Goal: Task Accomplishment & Management: Complete application form

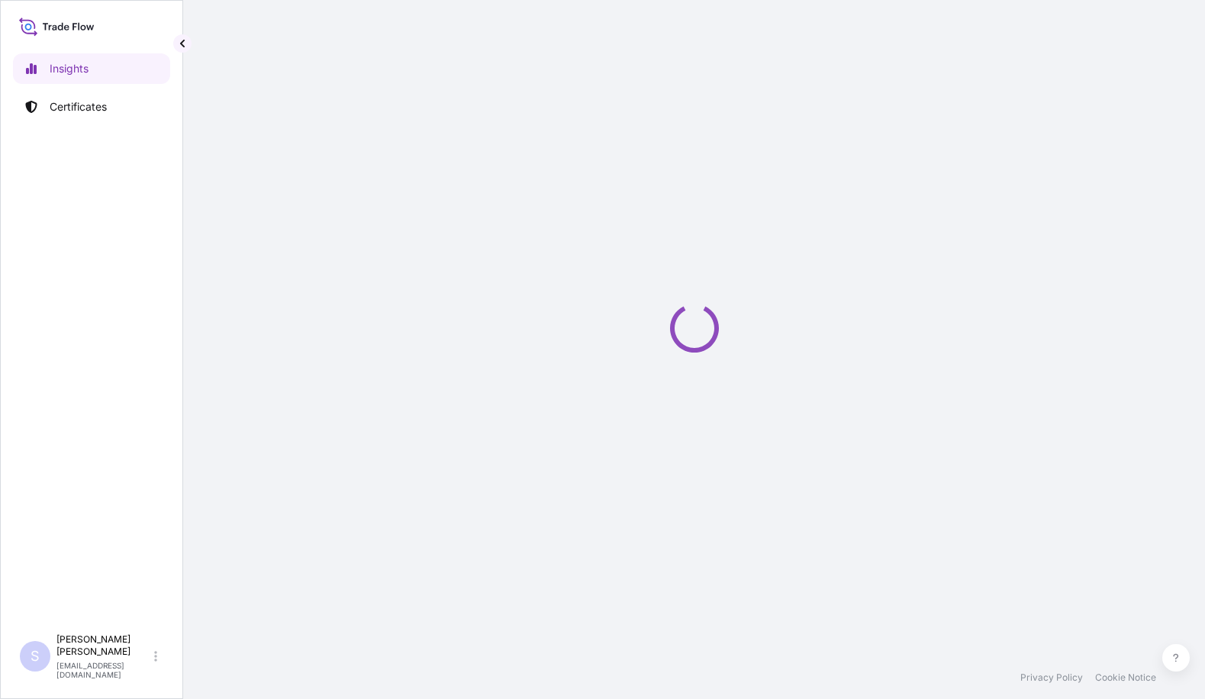
select select "2025"
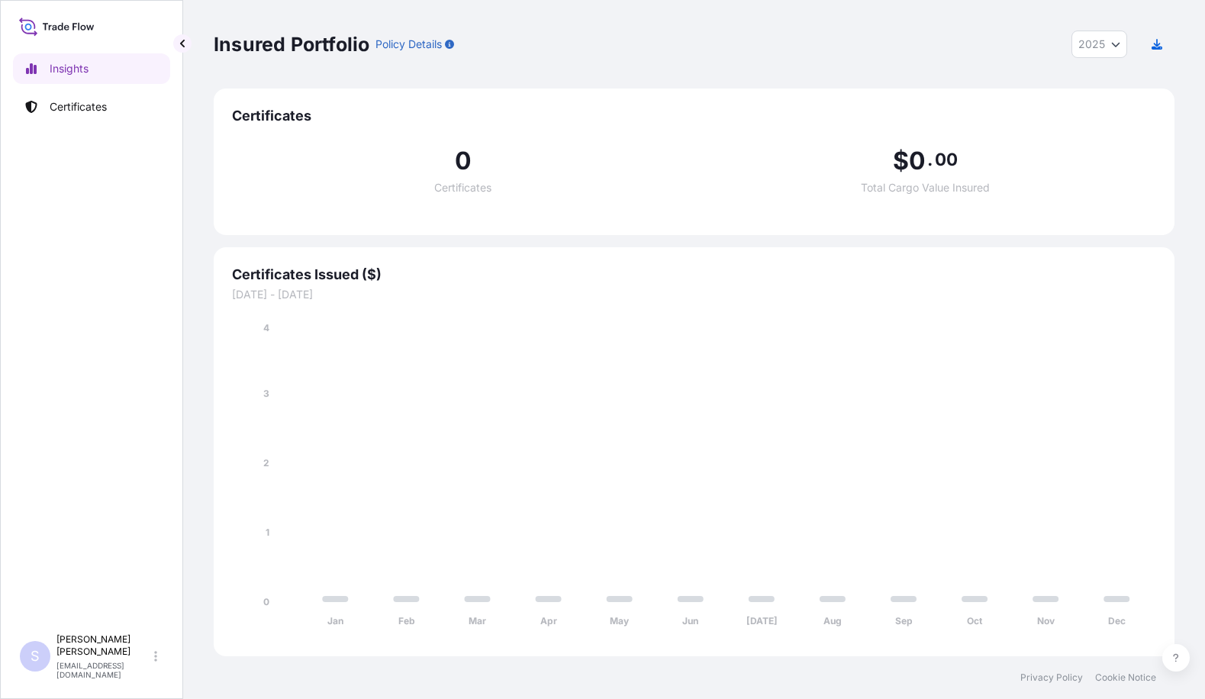
click at [276, 118] on span "Certificates" at bounding box center [694, 116] width 924 height 18
drag, startPoint x: 276, startPoint y: 118, endPoint x: 297, endPoint y: 160, distance: 47.4
click at [297, 160] on div "0 Certificates" at bounding box center [463, 171] width 462 height 44
click at [83, 99] on p "Certificates" at bounding box center [78, 106] width 57 height 15
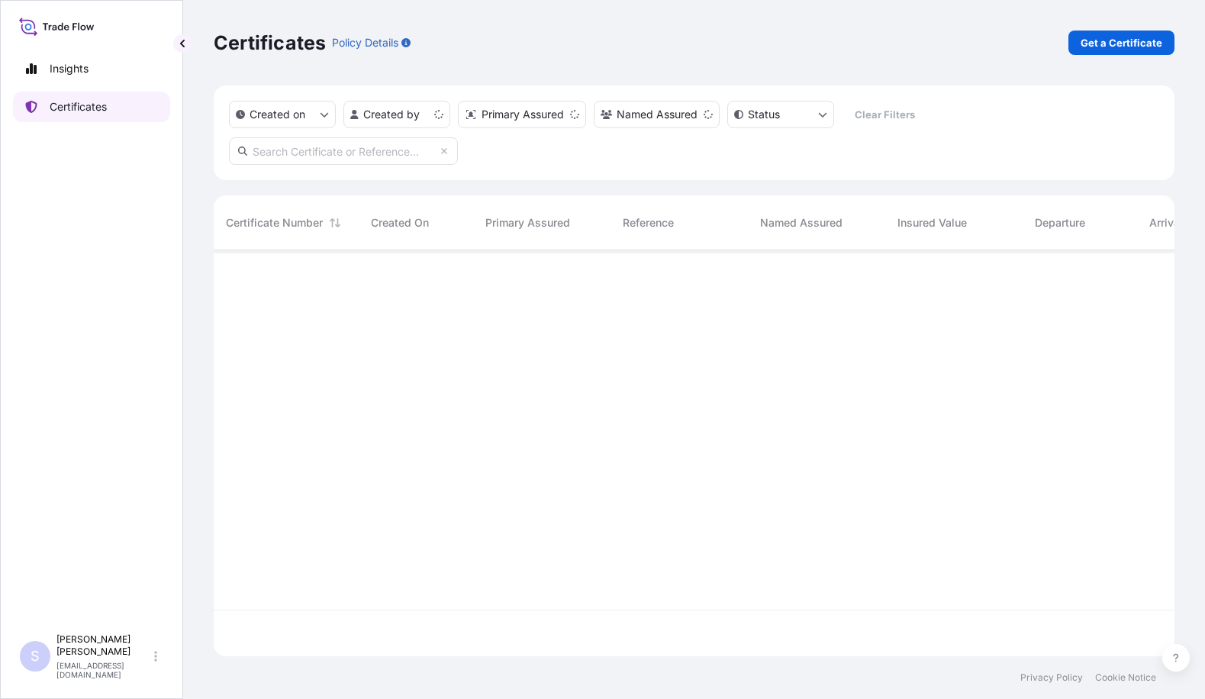
scroll to position [403, 949]
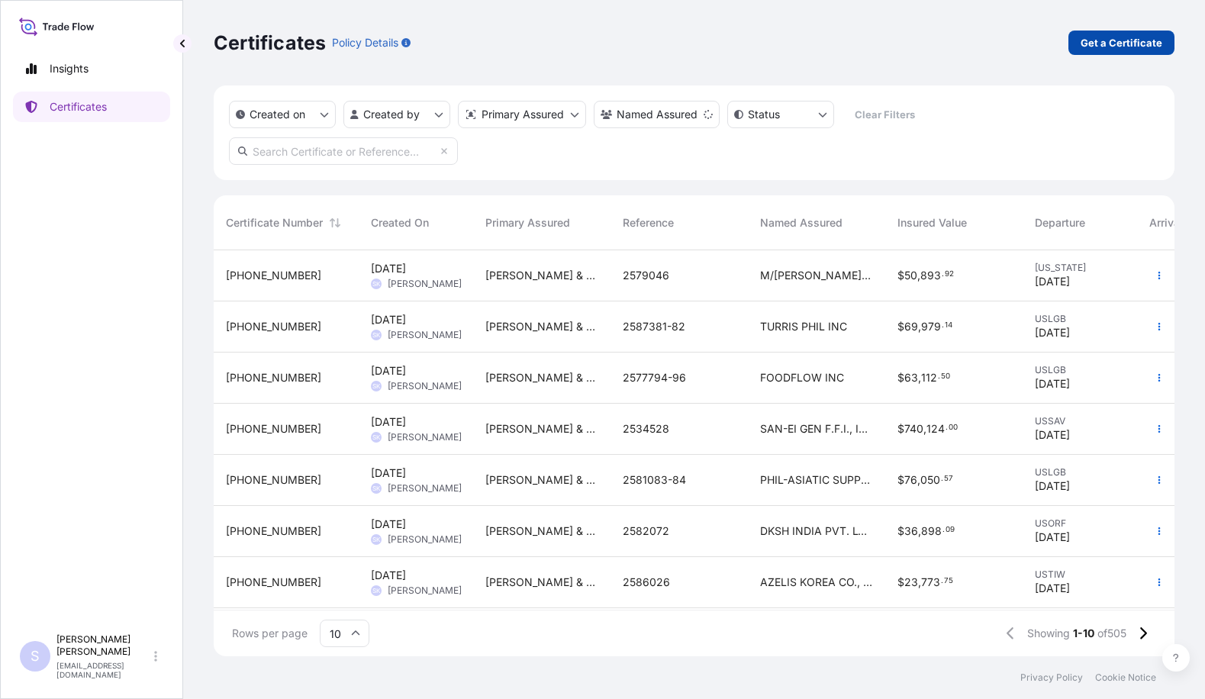
click at [1104, 44] on p "Get a Certificate" at bounding box center [1122, 42] width 82 height 15
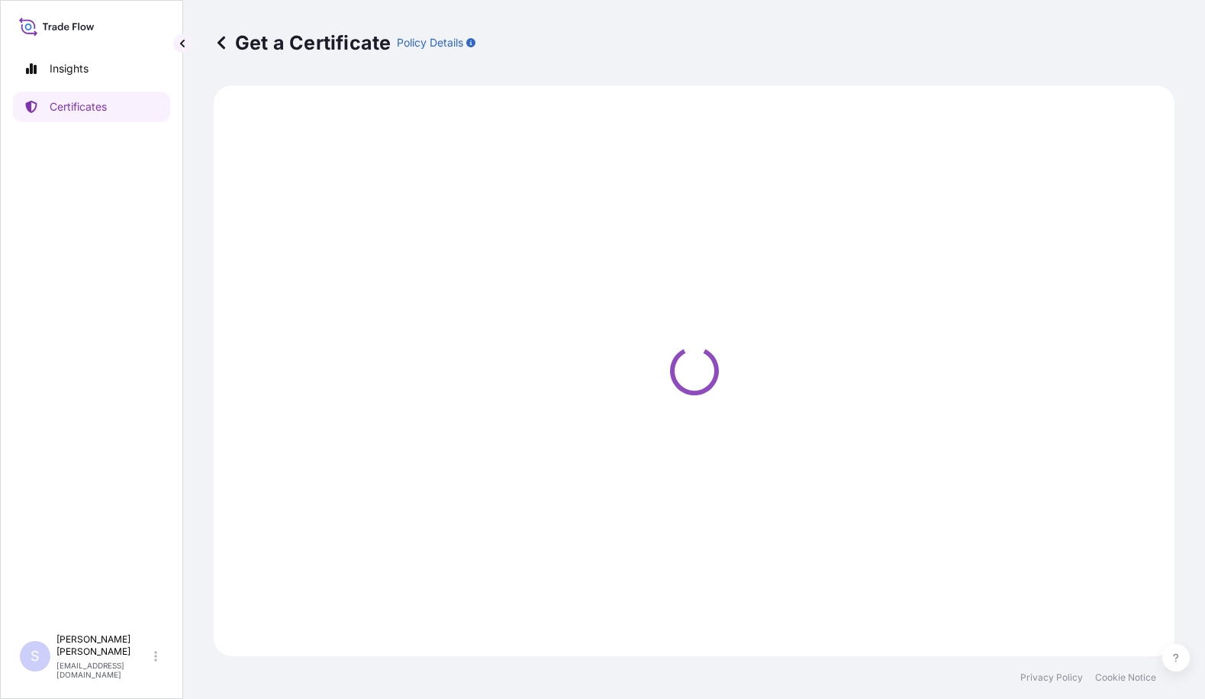
select select "Sea"
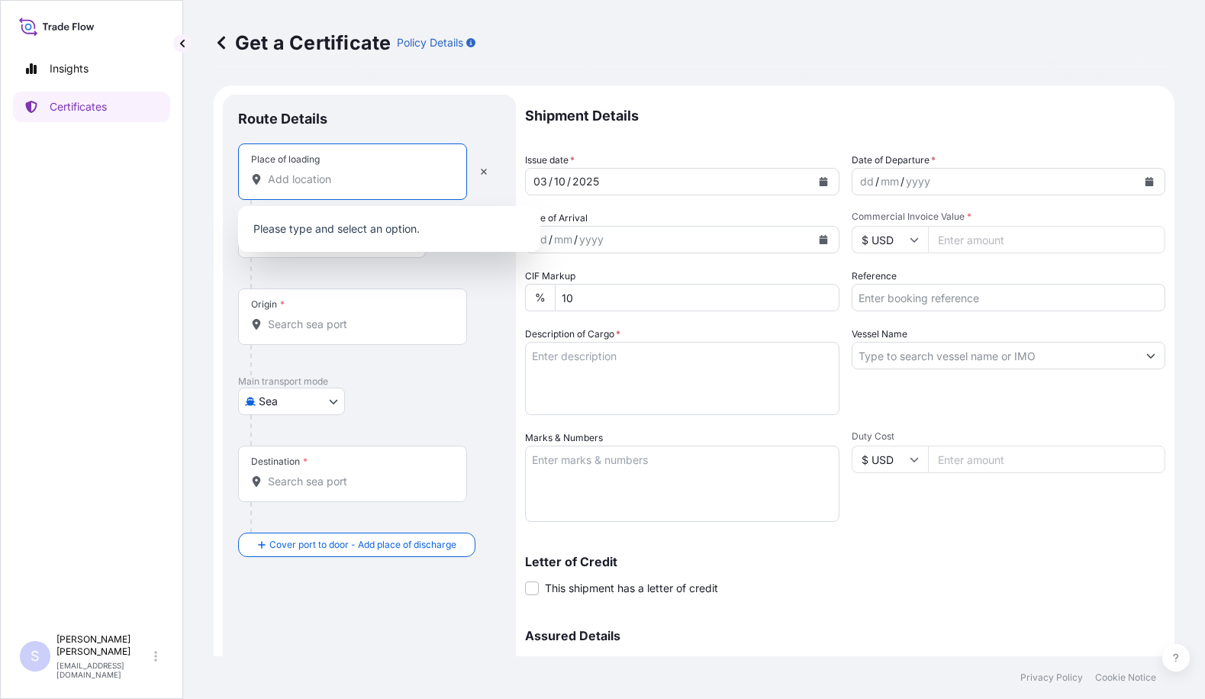
click at [289, 182] on input "Place of loading" at bounding box center [358, 179] width 180 height 15
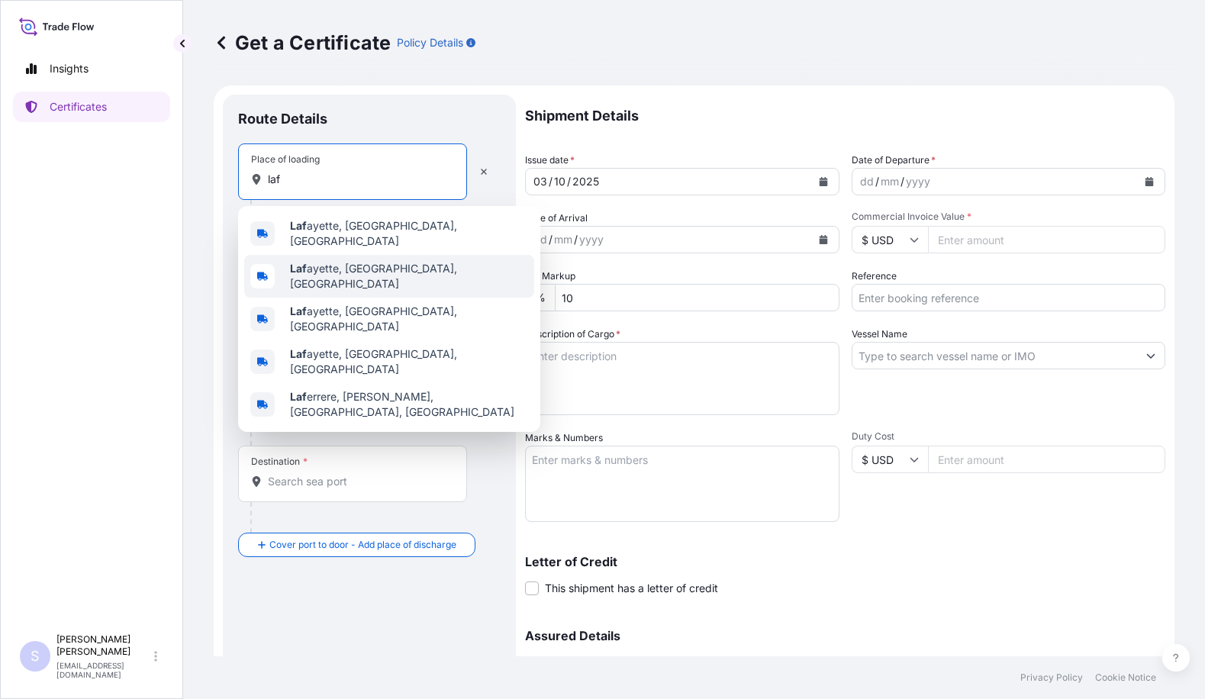
click at [324, 263] on span "Laf ayette, [GEOGRAPHIC_DATA], [GEOGRAPHIC_DATA]" at bounding box center [409, 276] width 238 height 31
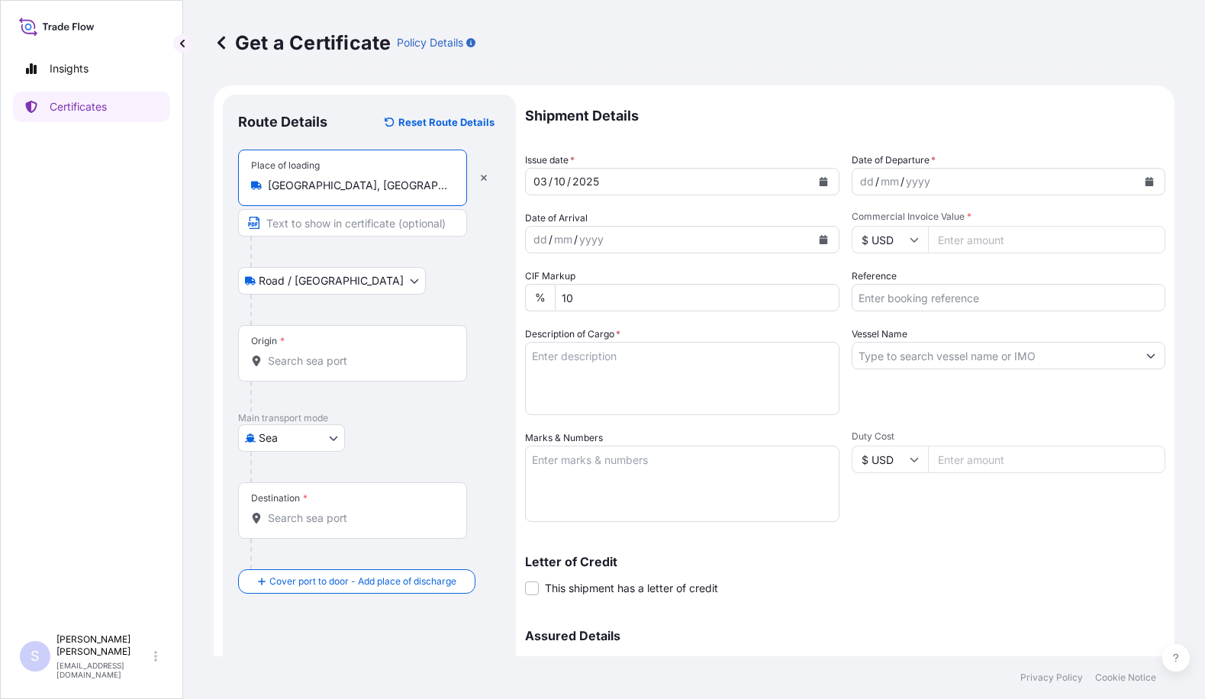
type input "[GEOGRAPHIC_DATA], [GEOGRAPHIC_DATA], [GEOGRAPHIC_DATA]"
click at [325, 371] on div "Origin *" at bounding box center [352, 353] width 229 height 56
click at [325, 369] on input "Origin *" at bounding box center [358, 360] width 180 height 15
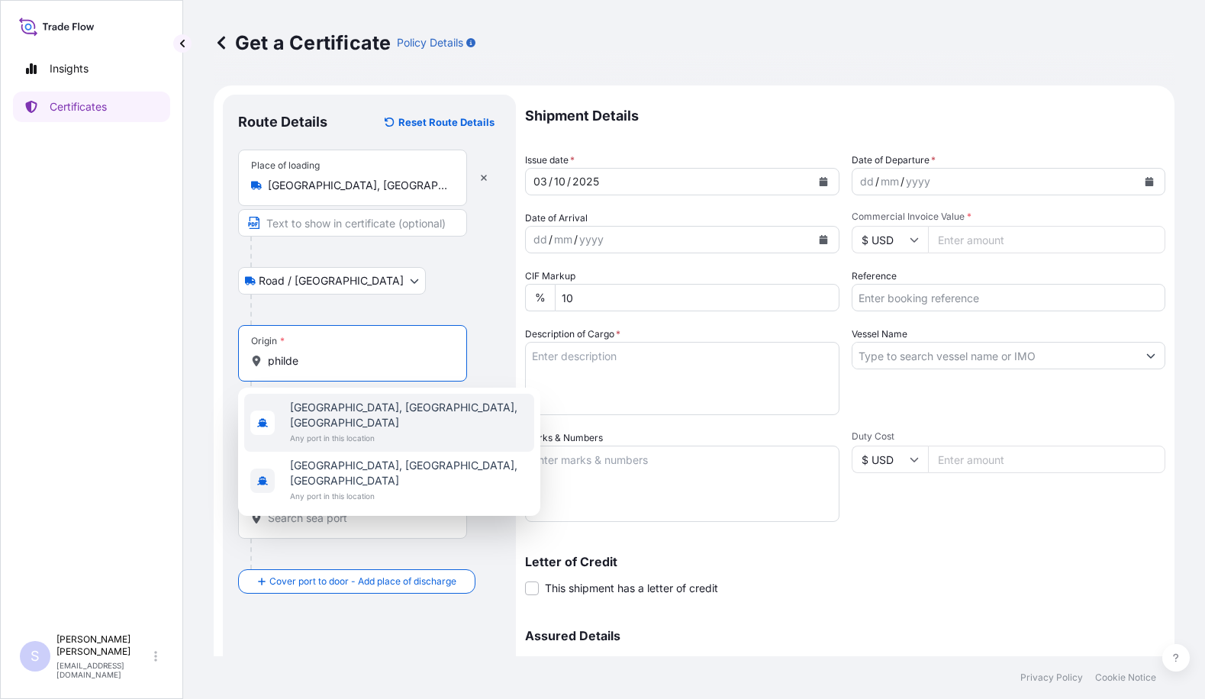
click at [354, 401] on span "[GEOGRAPHIC_DATA], [GEOGRAPHIC_DATA], [GEOGRAPHIC_DATA]" at bounding box center [409, 415] width 238 height 31
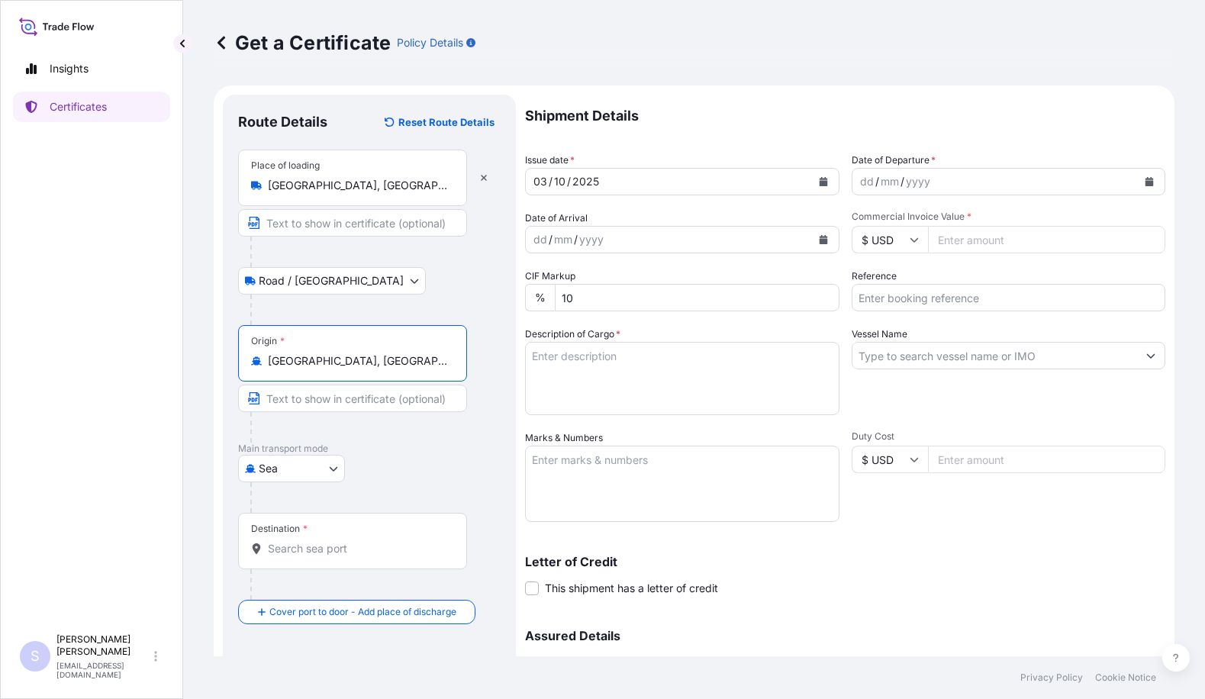
type input "[GEOGRAPHIC_DATA], [GEOGRAPHIC_DATA], [GEOGRAPHIC_DATA]"
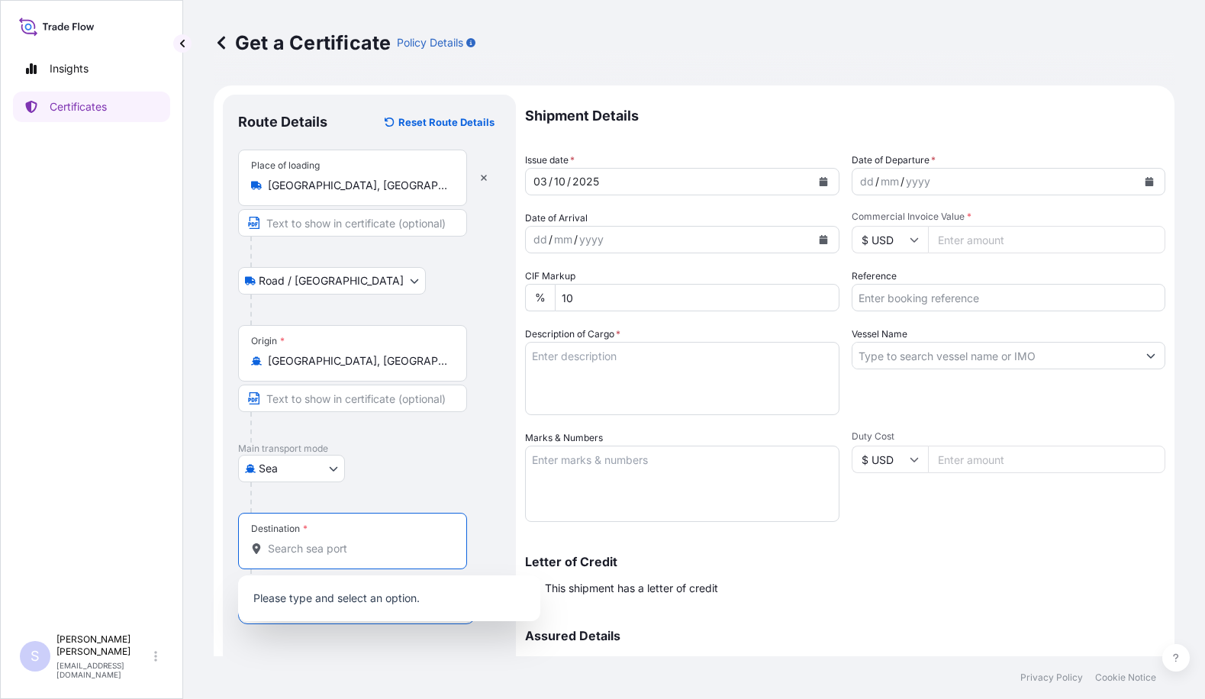
click at [316, 555] on input "Destination *" at bounding box center [358, 548] width 180 height 15
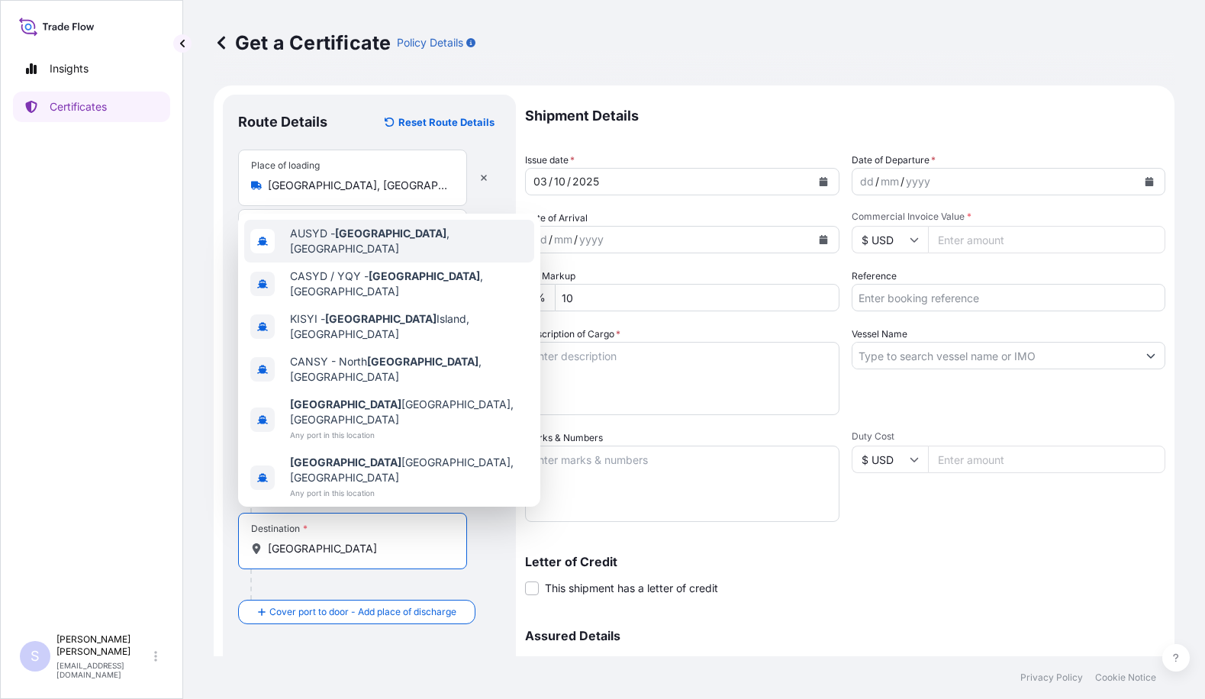
click at [433, 263] on div "AUSYD - [GEOGRAPHIC_DATA] , [GEOGRAPHIC_DATA]" at bounding box center [389, 241] width 290 height 43
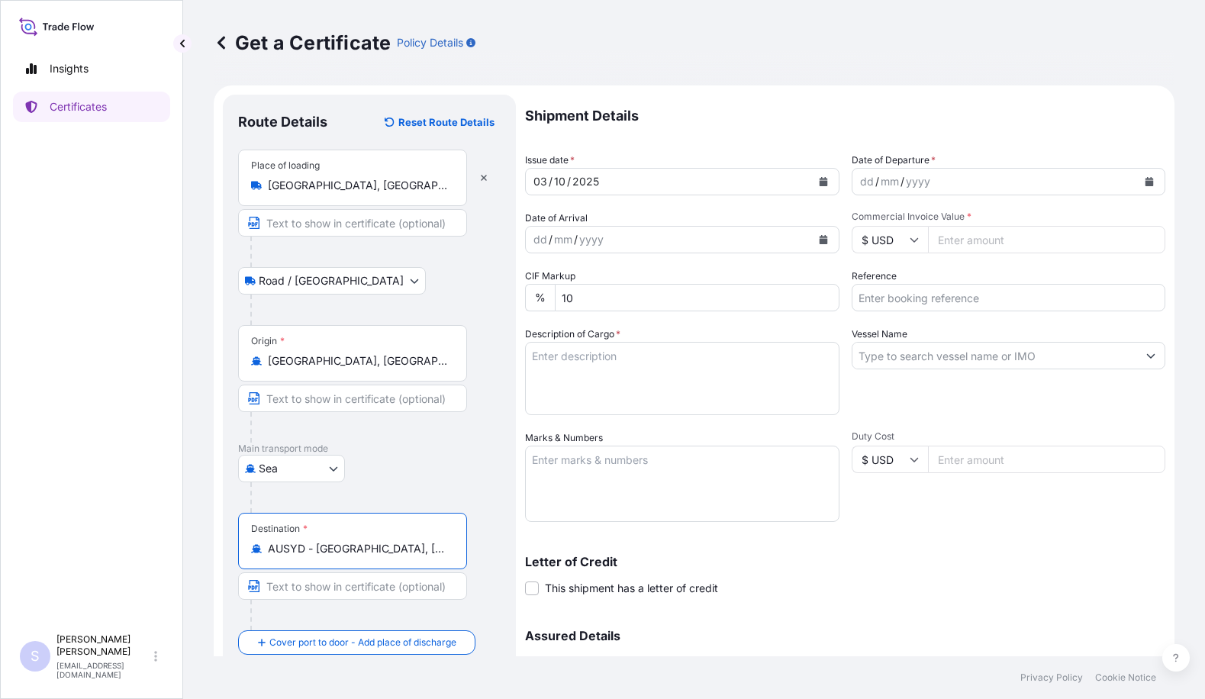
type input "AUSYD - [GEOGRAPHIC_DATA], [GEOGRAPHIC_DATA]"
click at [627, 181] on div "[DATE]" at bounding box center [668, 181] width 285 height 27
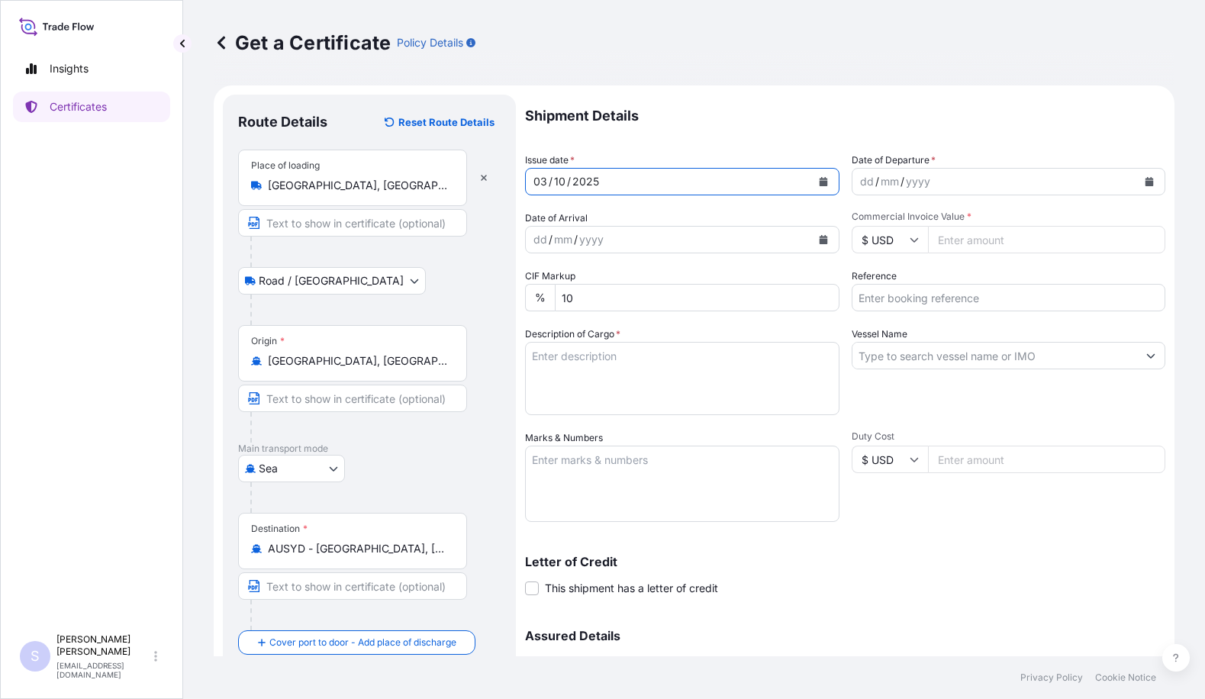
click at [604, 180] on div "[DATE]" at bounding box center [668, 181] width 285 height 27
click at [938, 185] on div "dd / mm / yyyy" at bounding box center [994, 181] width 285 height 27
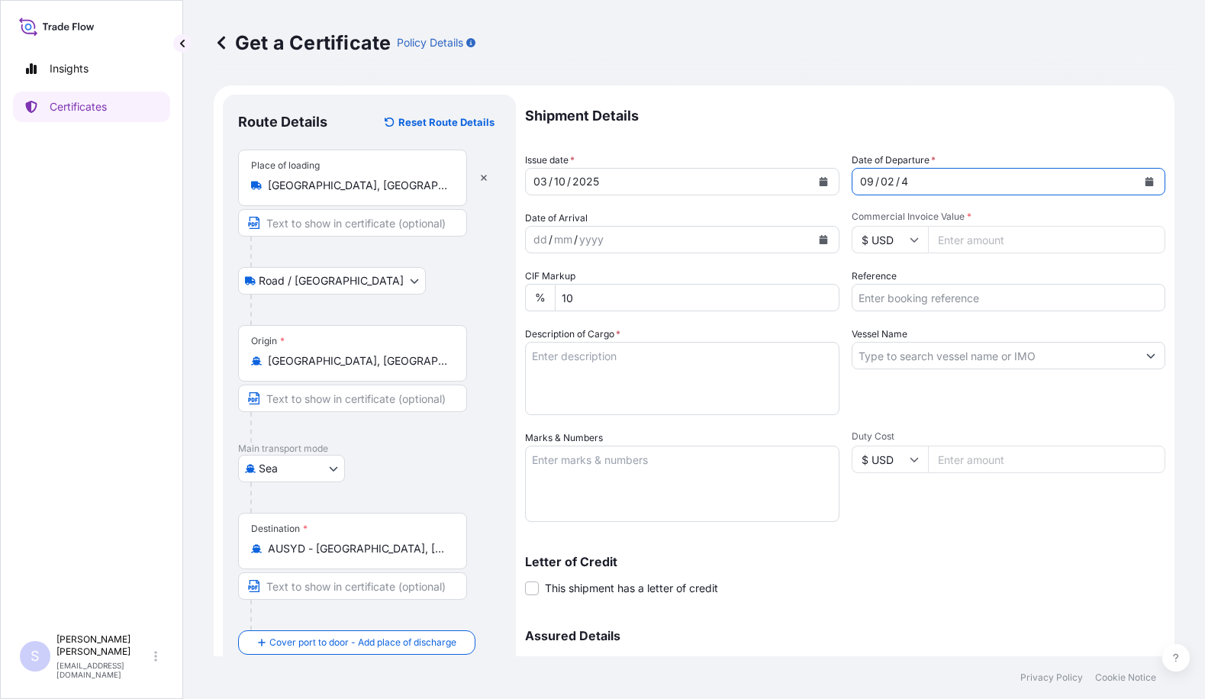
click at [921, 179] on div "09 / 02 / 4" at bounding box center [994, 181] width 285 height 27
click at [1145, 182] on icon "Calendar" at bounding box center [1149, 181] width 8 height 9
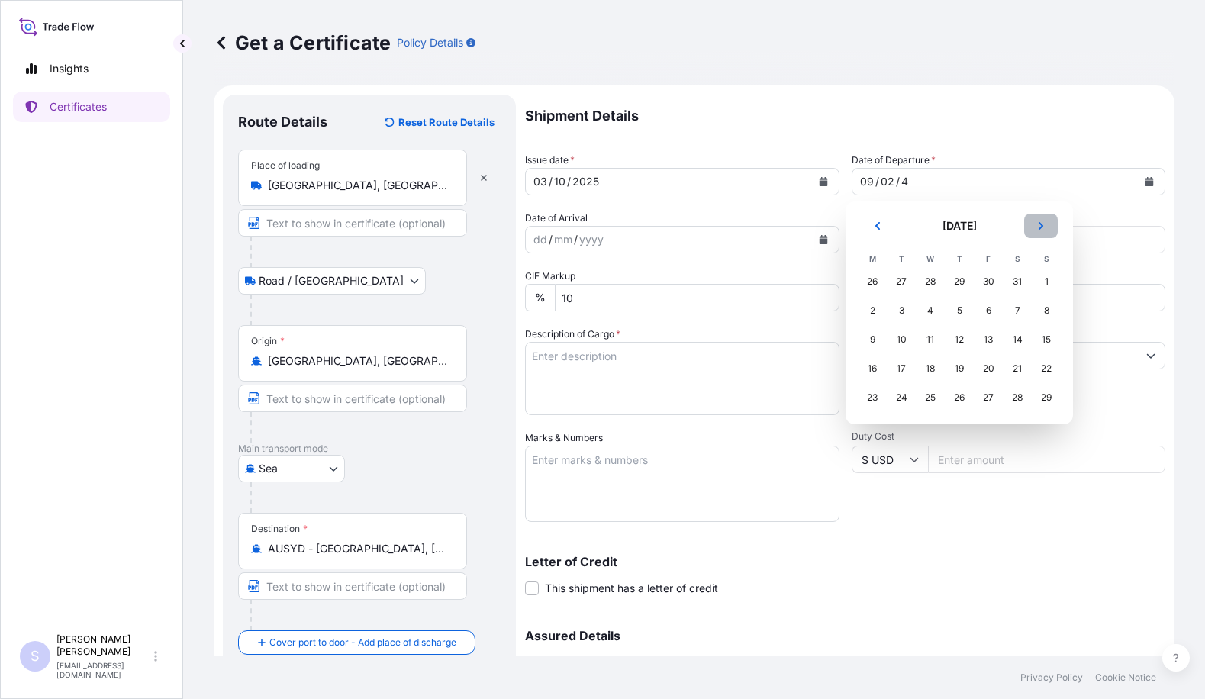
click at [1041, 228] on icon "Next" at bounding box center [1041, 226] width 5 height 8
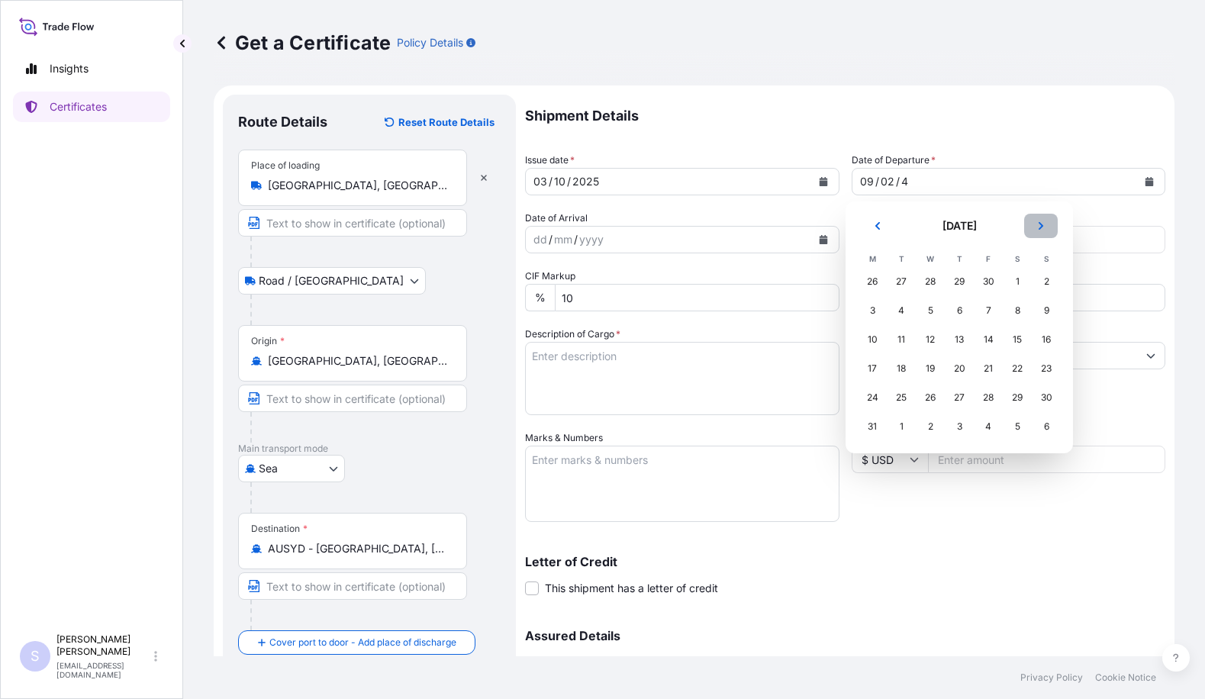
click at [1041, 228] on icon "Next" at bounding box center [1041, 226] width 5 height 8
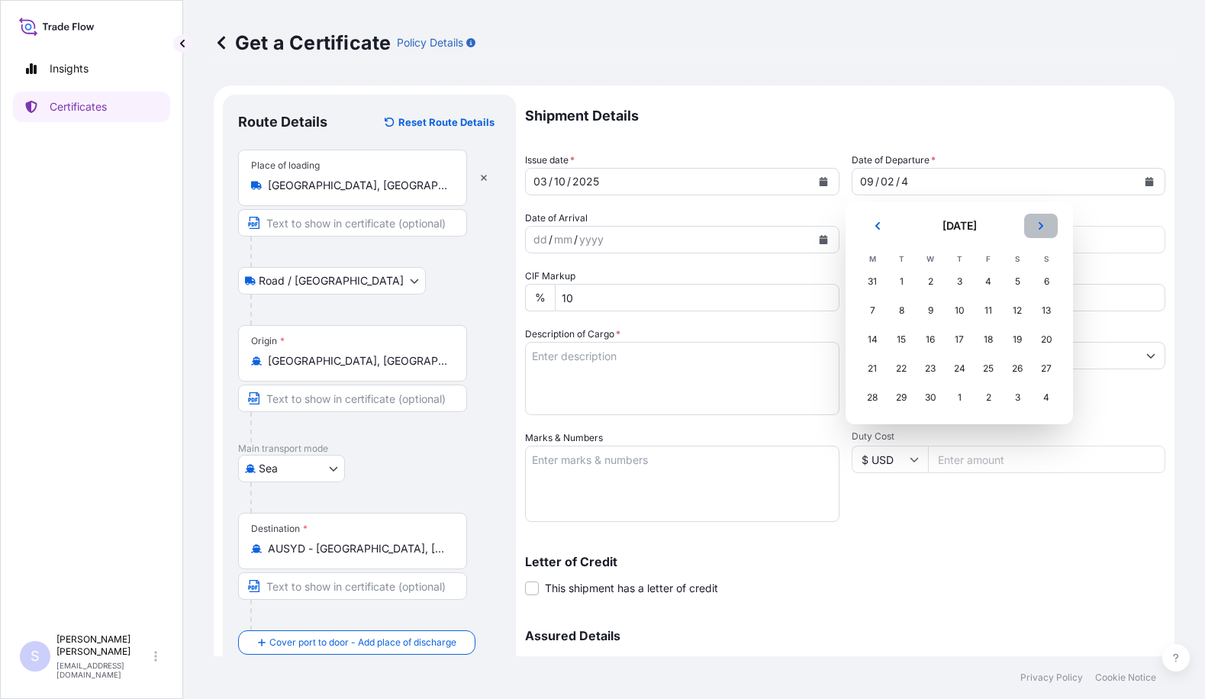
click at [1041, 228] on icon "Next" at bounding box center [1041, 226] width 5 height 8
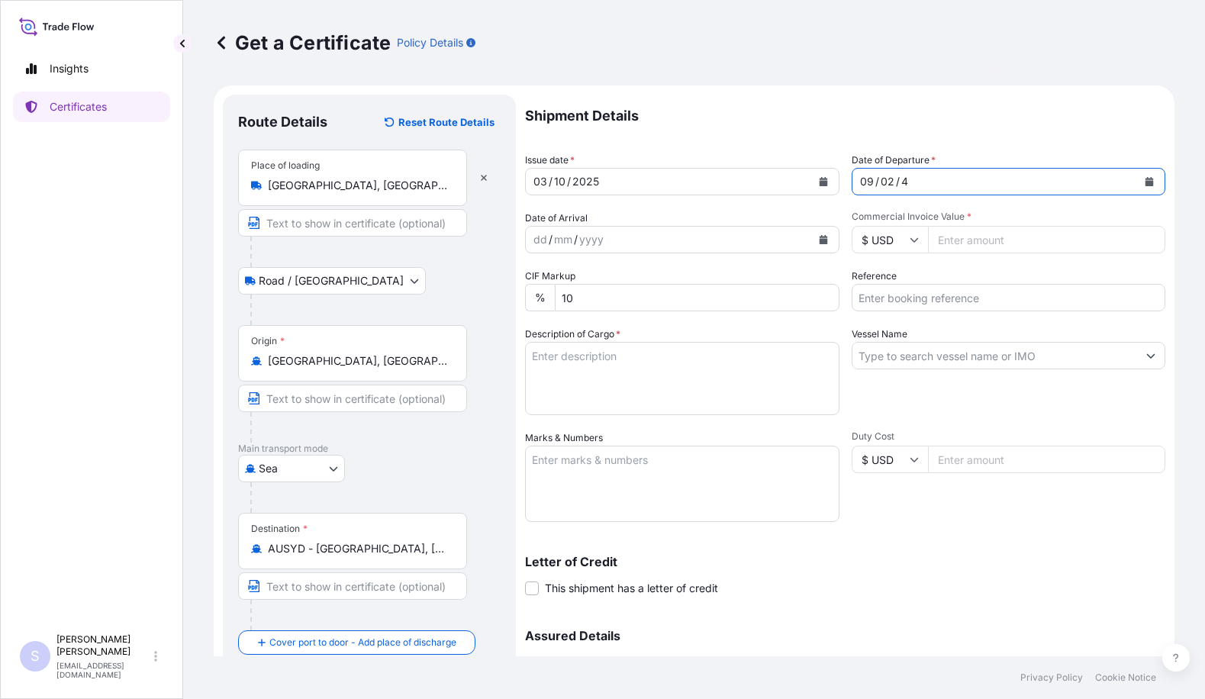
click at [928, 189] on div "09 / 02 / 4" at bounding box center [994, 181] width 285 height 27
click at [900, 182] on div "4" at bounding box center [905, 181] width 10 height 18
click at [891, 185] on div "09 / 02 / 4" at bounding box center [994, 181] width 285 height 27
click at [884, 181] on div "02" at bounding box center [887, 181] width 17 height 18
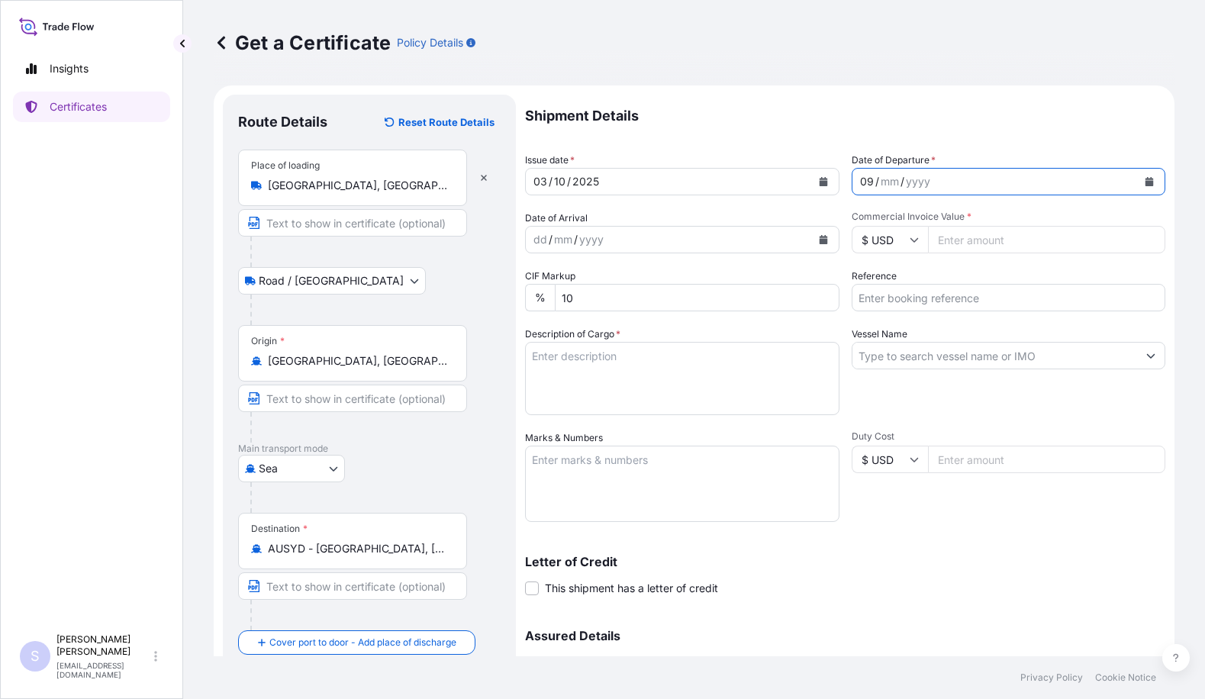
click at [861, 181] on div "09" at bounding box center [867, 181] width 17 height 18
click at [1137, 182] on button "Calendar" at bounding box center [1149, 181] width 24 height 24
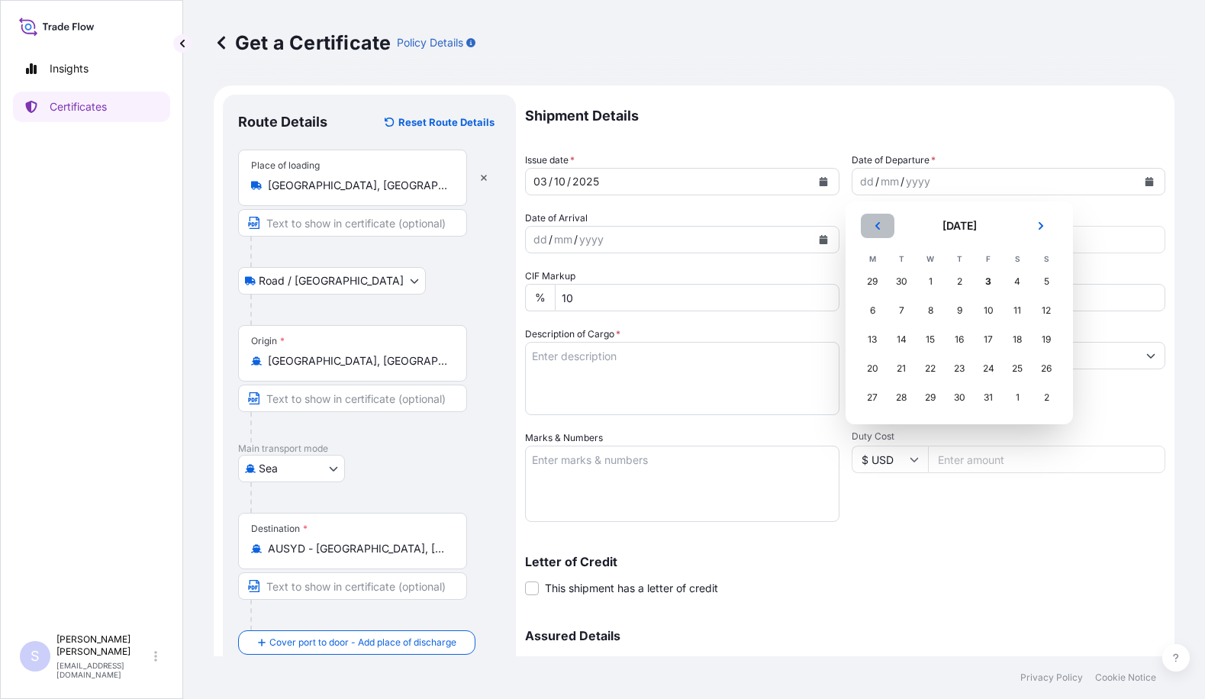
click at [884, 228] on button "Previous" at bounding box center [878, 226] width 34 height 24
click at [928, 365] on div "24" at bounding box center [930, 368] width 27 height 27
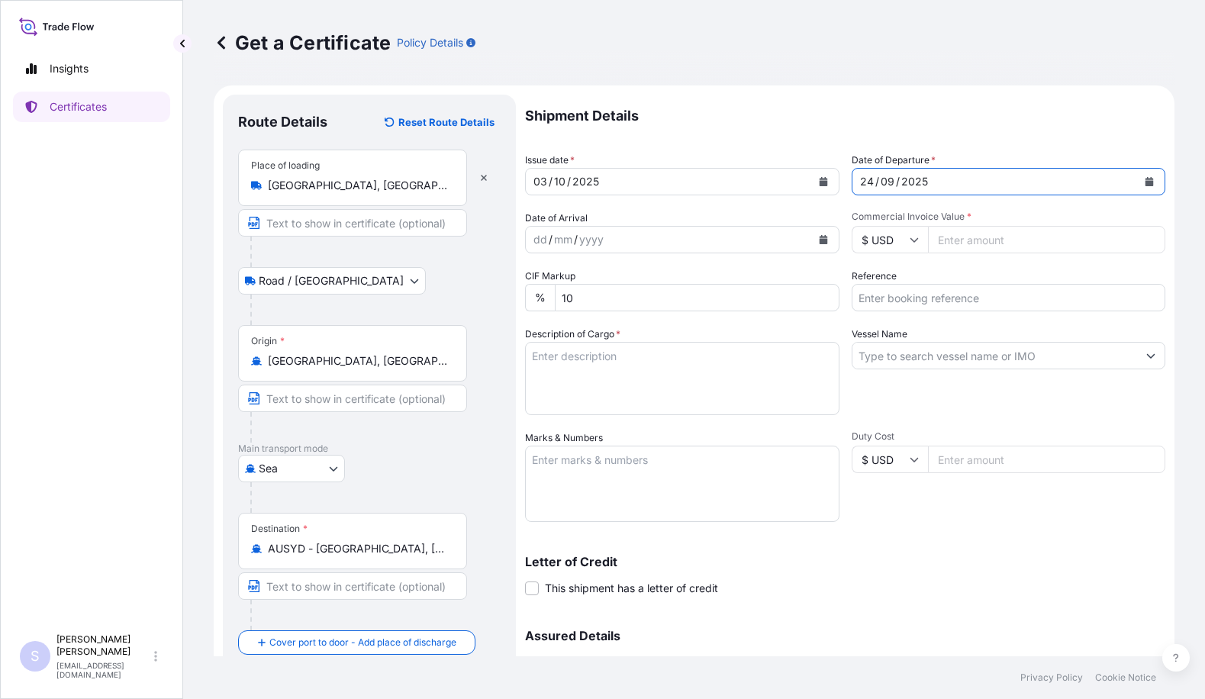
click at [661, 237] on div "dd / mm / yyyy" at bounding box center [668, 239] width 285 height 27
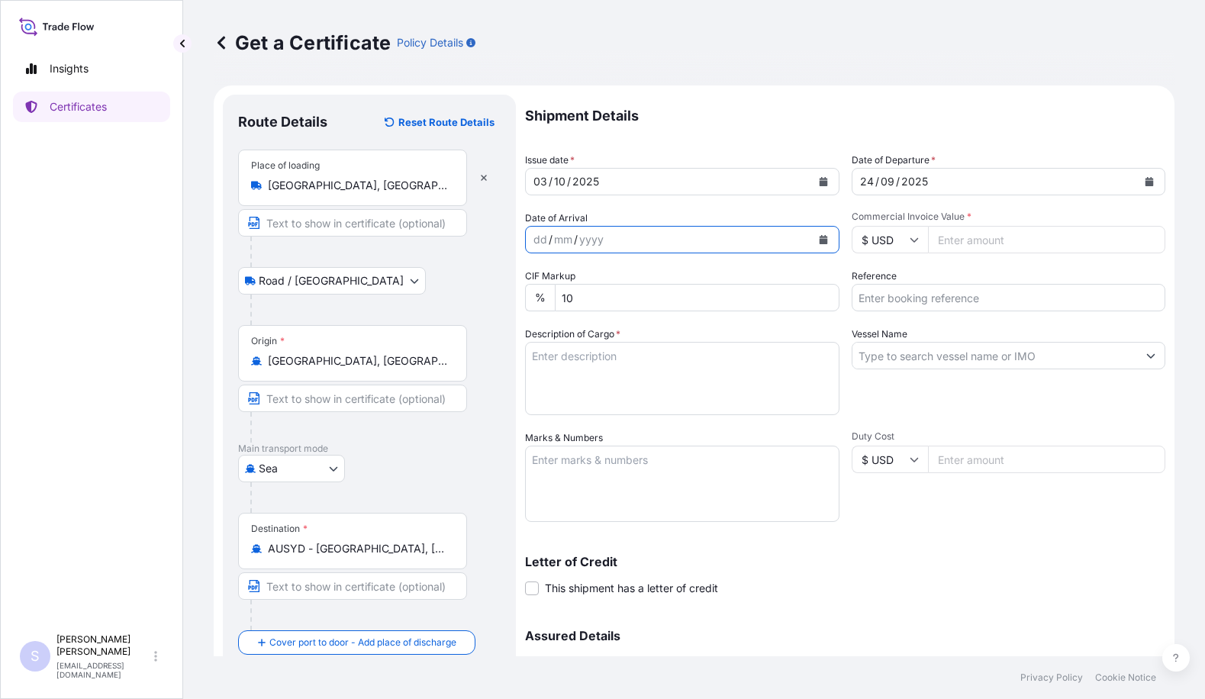
click at [820, 237] on icon "Calendar" at bounding box center [823, 239] width 8 height 9
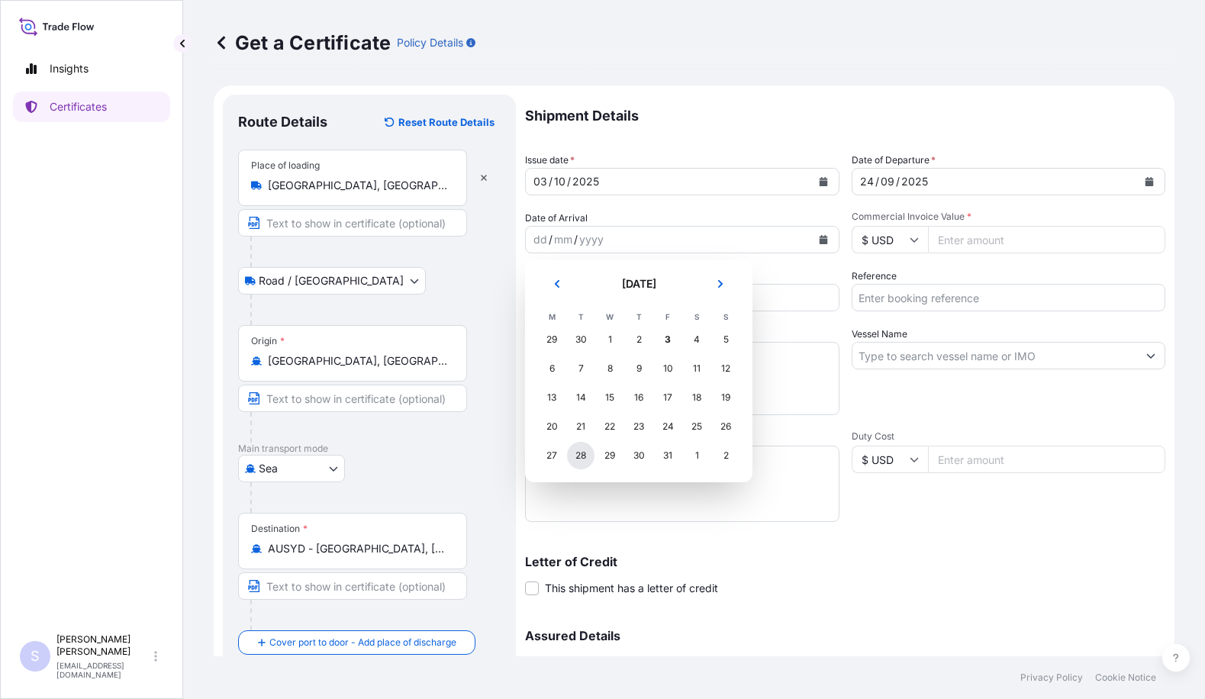
click at [576, 456] on div "28" at bounding box center [580, 455] width 27 height 27
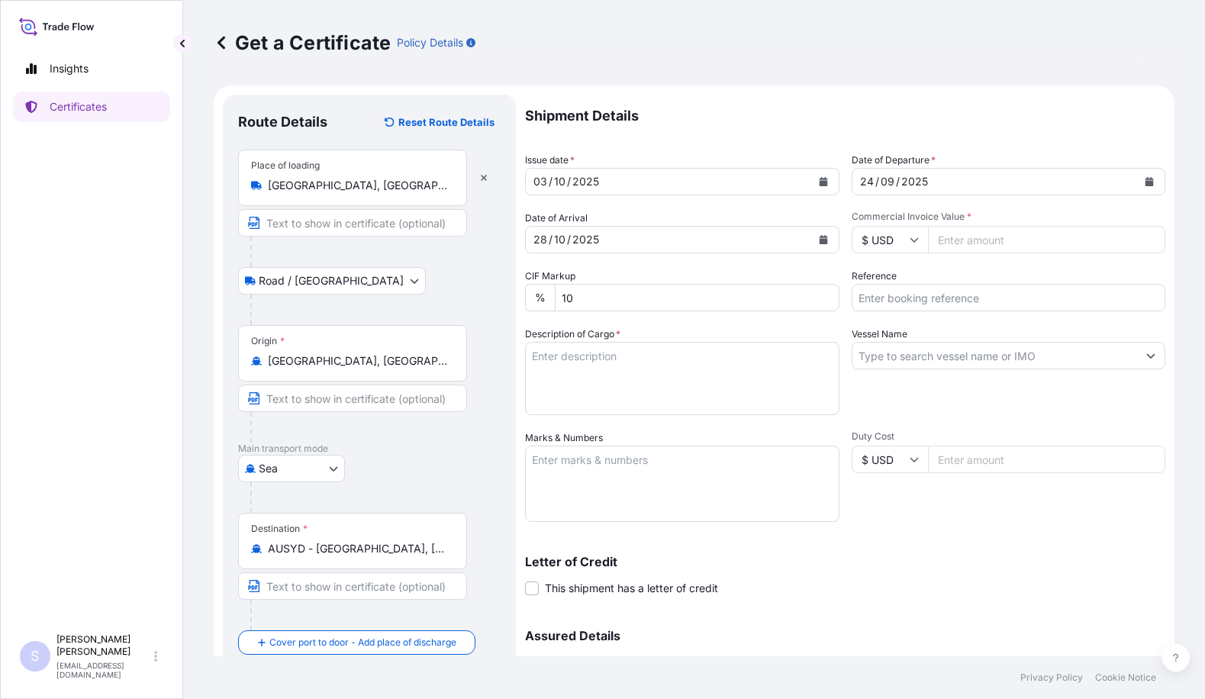
click at [986, 237] on input "Commercial Invoice Value *" at bounding box center [1047, 239] width 238 height 27
click at [971, 240] on input "Commercial Invoice Value *" at bounding box center [1047, 239] width 238 height 27
paste input "30105.96"
type input "30105.96"
click at [937, 299] on input "Reference" at bounding box center [1009, 297] width 314 height 27
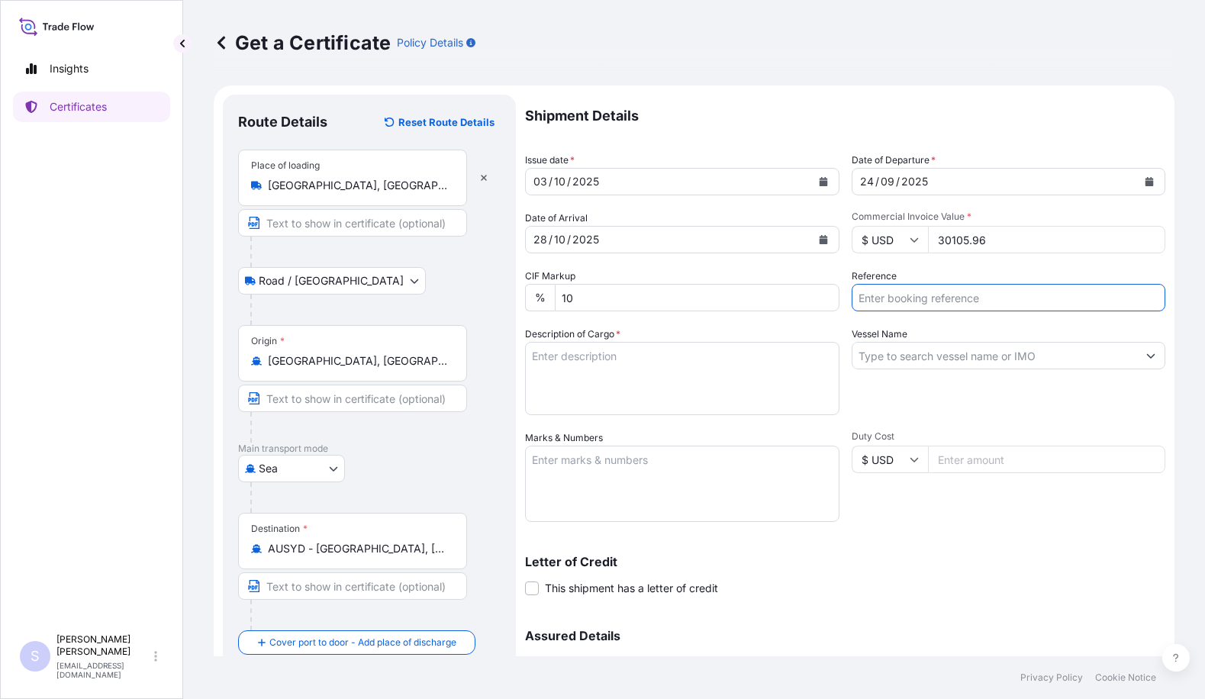
click at [888, 301] on input "Reference" at bounding box center [1009, 297] width 314 height 27
paste input "2562855-56 PO 4400620794"
type input "SO 2562855-56 PO 4400620794"
click at [614, 371] on textarea "Description of Cargo *" at bounding box center [682, 378] width 314 height 73
click at [636, 392] on textarea "Description of Cargo *" at bounding box center [682, 378] width 314 height 73
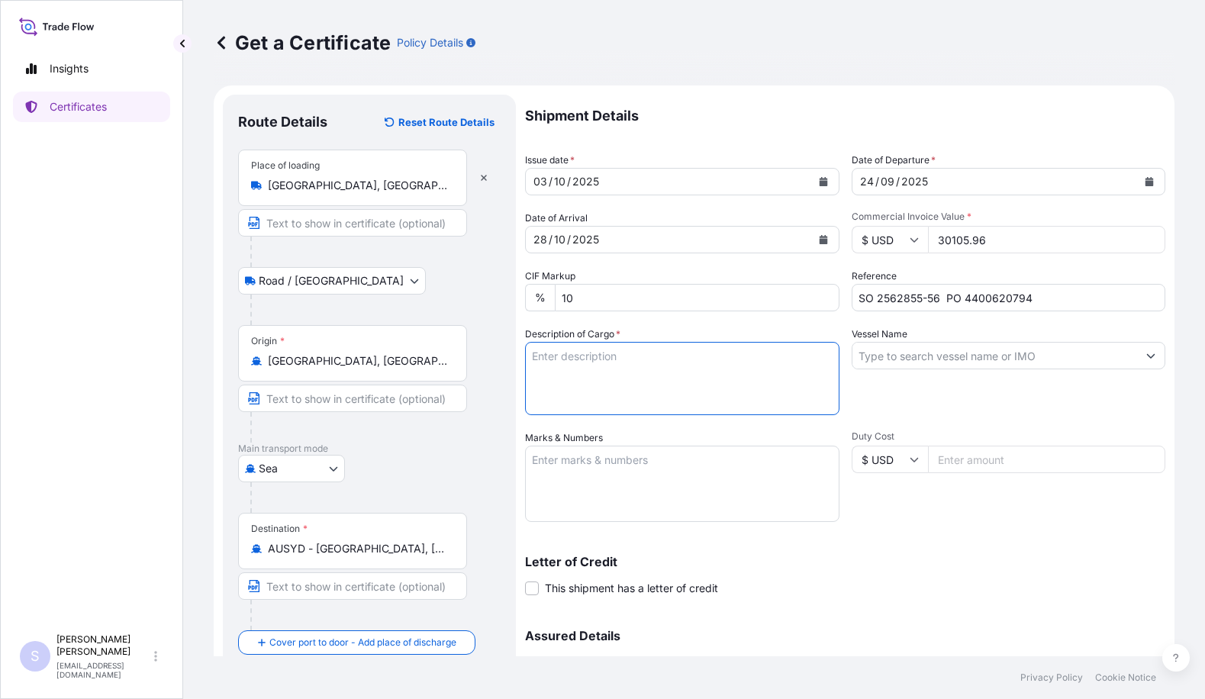
paste textarea "2x40HC SLAC: 1400 BAG 36131.480K 50.000M KRYSTAR 300 CRYSTALLINE FRUCTOSE PACKE…"
type textarea "2x40HC SLAC: 1400 BAG 36131.480K 50.000M KRYSTAR 300 CRYSTALLINE FRUCTOSE PACKE…"
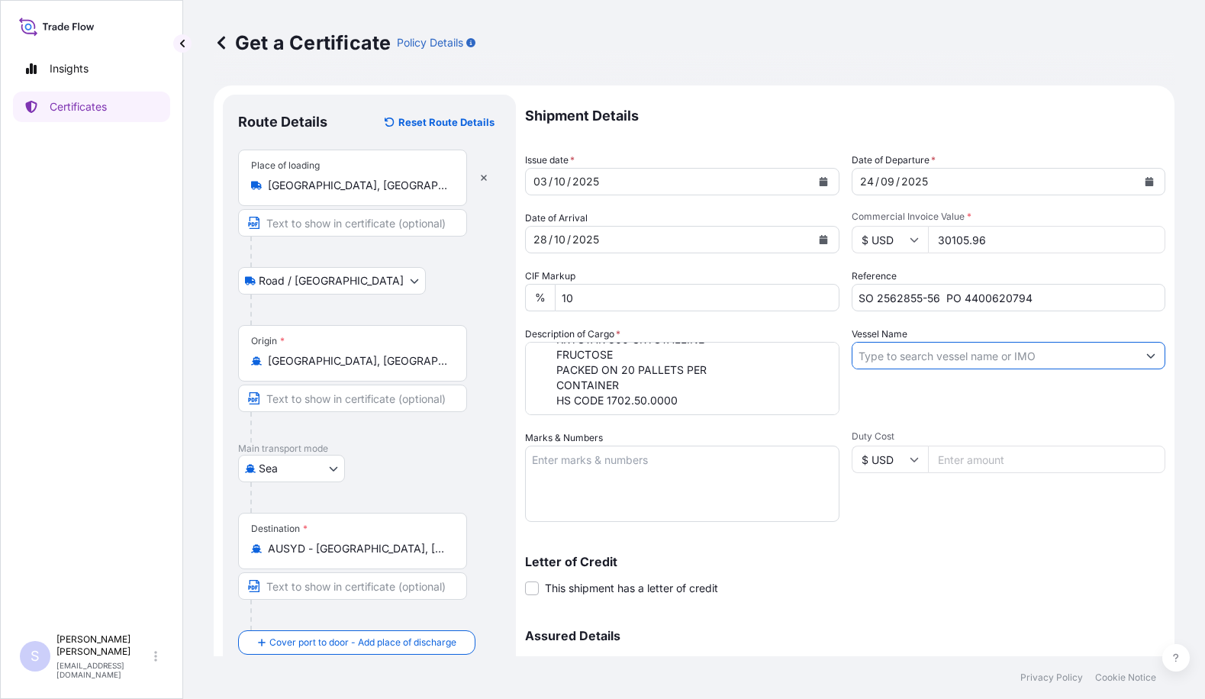
click at [897, 362] on input "Vessel Name" at bounding box center [994, 355] width 285 height 27
click at [908, 353] on input "Vessel Name" at bounding box center [994, 355] width 285 height 27
paste input "MAERSK BUTON 539S"
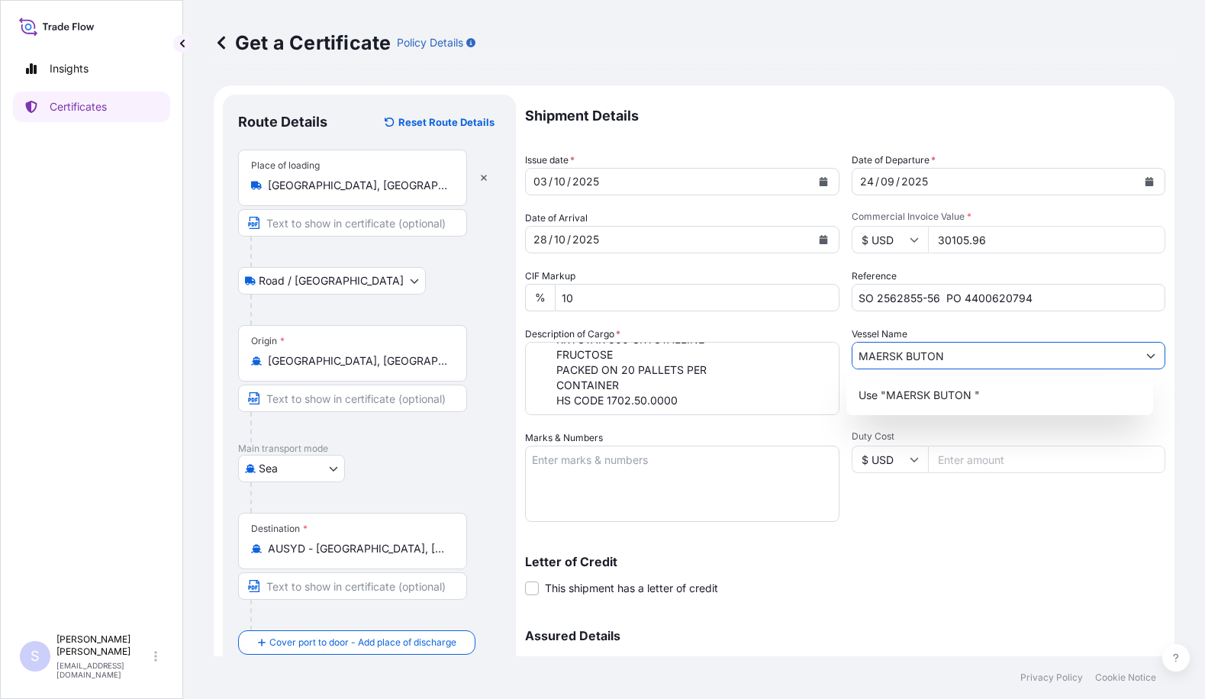
type input "MAERSK BUTON"
click at [888, 567] on p "Letter of Credit" at bounding box center [845, 562] width 640 height 12
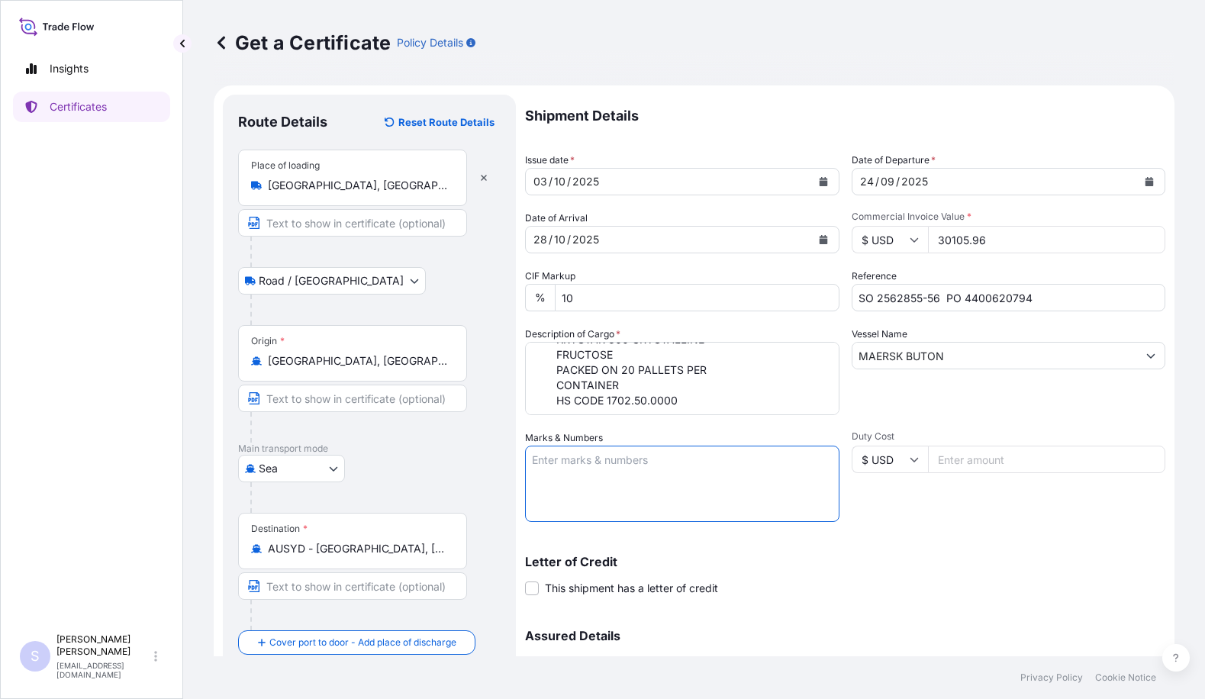
click at [573, 468] on textarea "Marks & Numbers" at bounding box center [682, 484] width 314 height 76
paste textarea "CAAU9009137"
click at [556, 478] on textarea "CAAU9009137" at bounding box center [682, 484] width 314 height 76
paste textarea "0120243"
click at [580, 473] on textarea "CAAU9009137 0120243" at bounding box center [682, 484] width 314 height 76
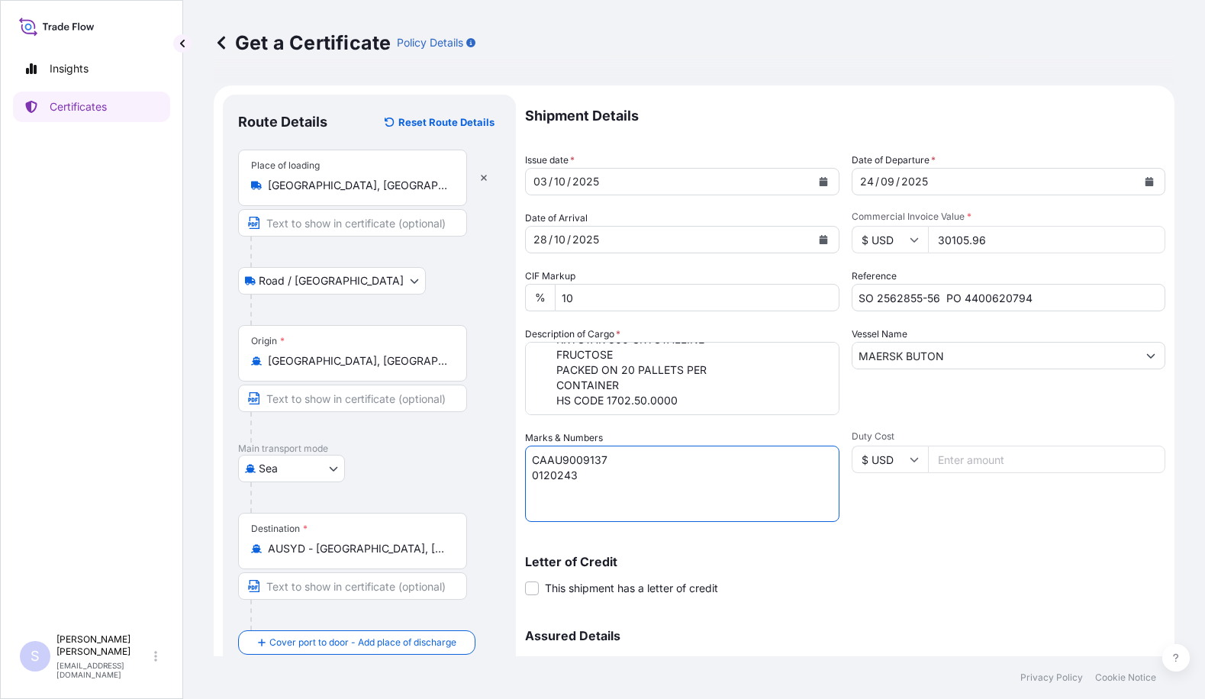
click at [543, 487] on textarea "CAAU9009137 0120243" at bounding box center [682, 484] width 314 height 76
paste textarea "MRSU5540862"
click at [565, 504] on textarea "CAAU9009137 0120243 MRSU5540862" at bounding box center [682, 484] width 314 height 76
click at [554, 514] on textarea "CAAU9009137 0120243 MRSU5540862" at bounding box center [682, 484] width 314 height 76
click at [620, 491] on textarea "CAAU9009137 0120243 MRSU5540862" at bounding box center [682, 484] width 314 height 76
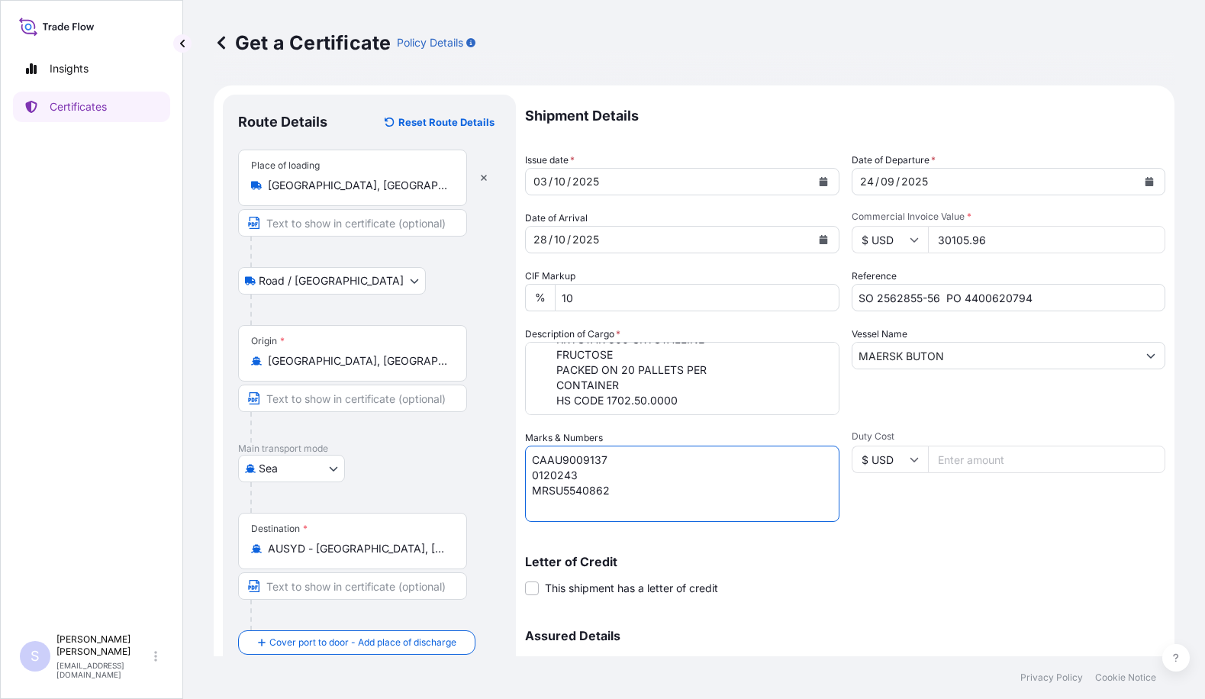
paste textarea "0120248"
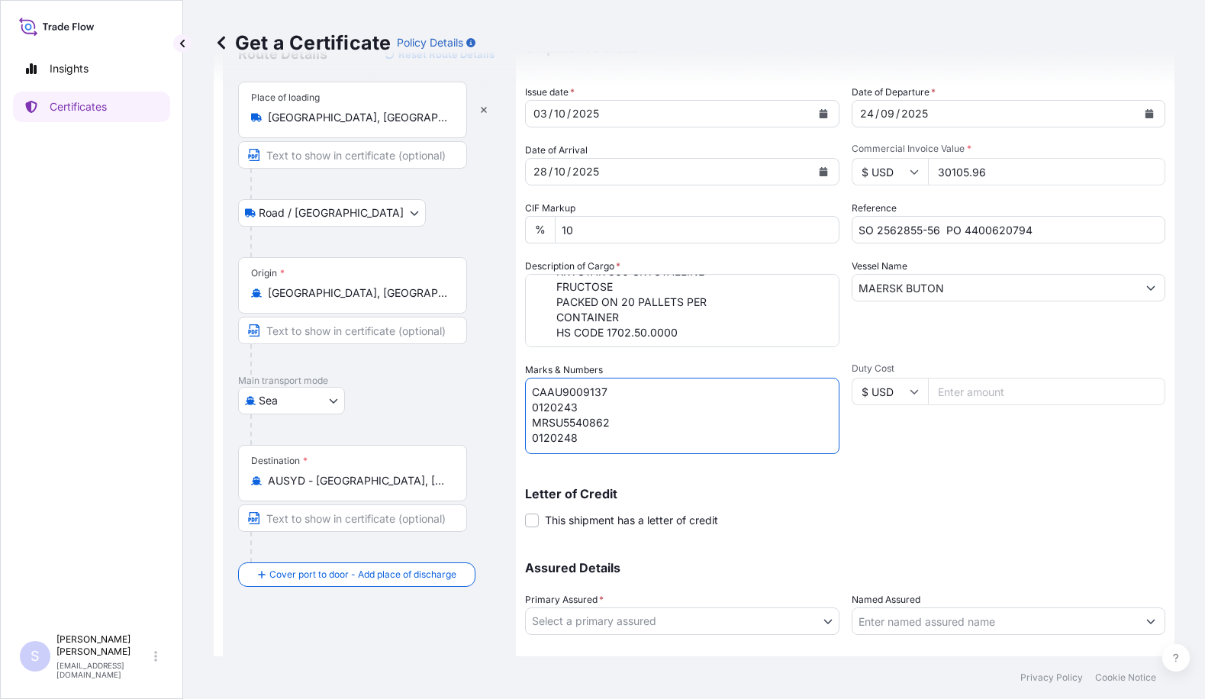
scroll to position [159, 0]
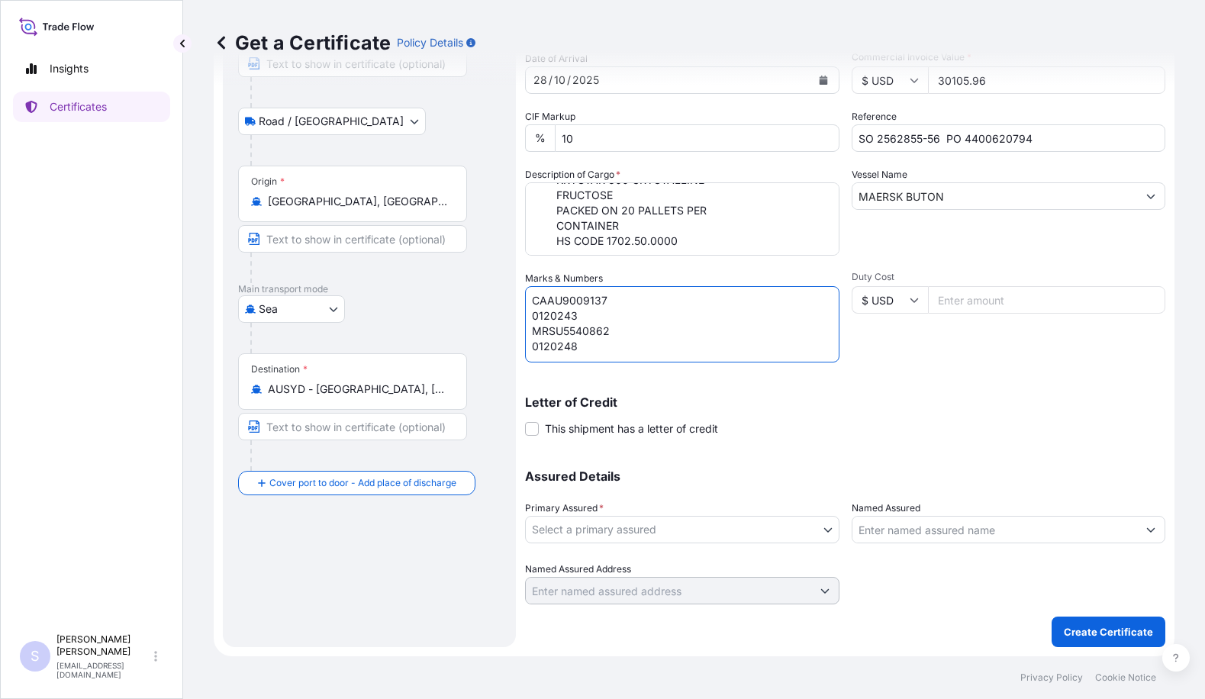
type textarea "CAAU9009137 0120243 MRSU5540862 0120248"
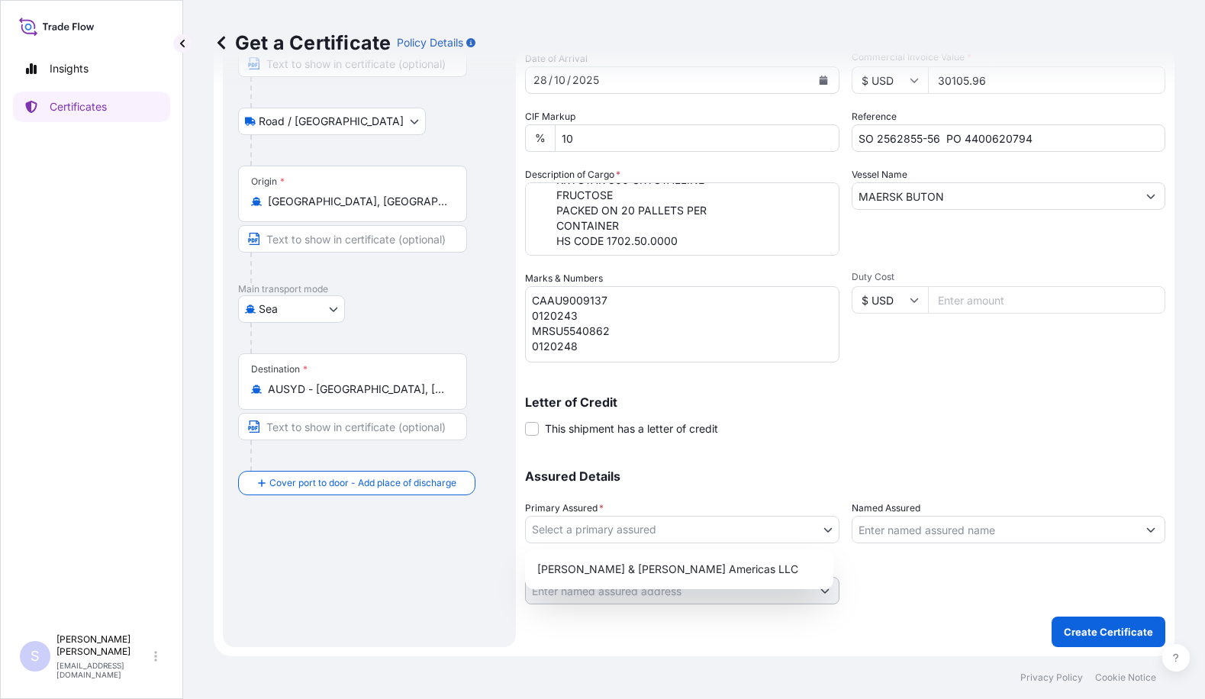
click at [820, 525] on body "Insights Certificates S [PERSON_NAME] [EMAIL_ADDRESS][DOMAIN_NAME] Get a Certif…" at bounding box center [602, 349] width 1205 height 699
click at [658, 577] on div "[PERSON_NAME] & [PERSON_NAME] Americas LLC" at bounding box center [679, 569] width 296 height 27
select select "31658"
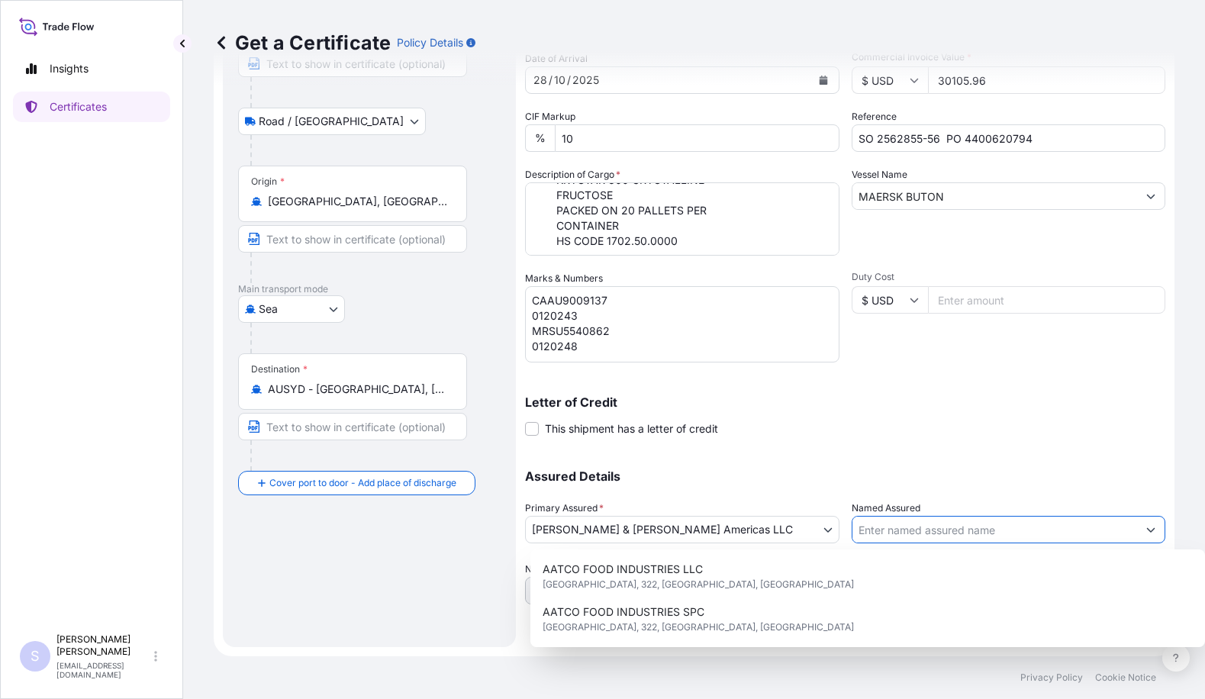
click at [910, 529] on input "Named Assured" at bounding box center [994, 529] width 285 height 27
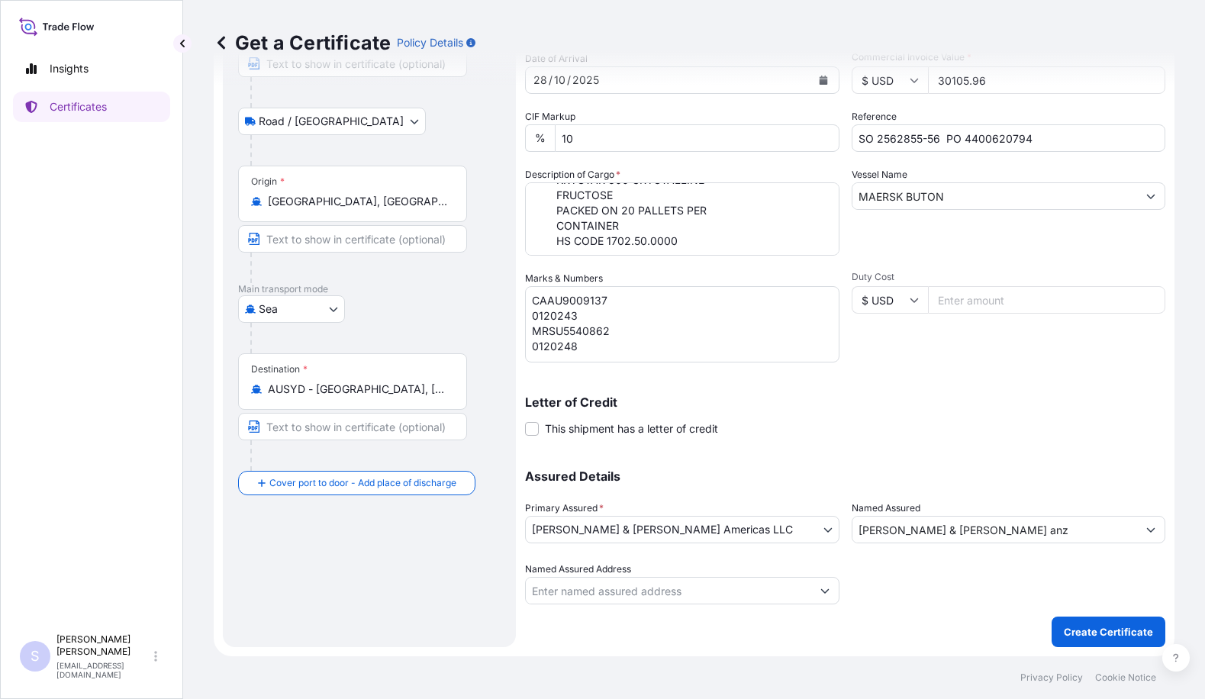
click at [961, 533] on input "[PERSON_NAME] & [PERSON_NAME] anz" at bounding box center [994, 529] width 285 height 27
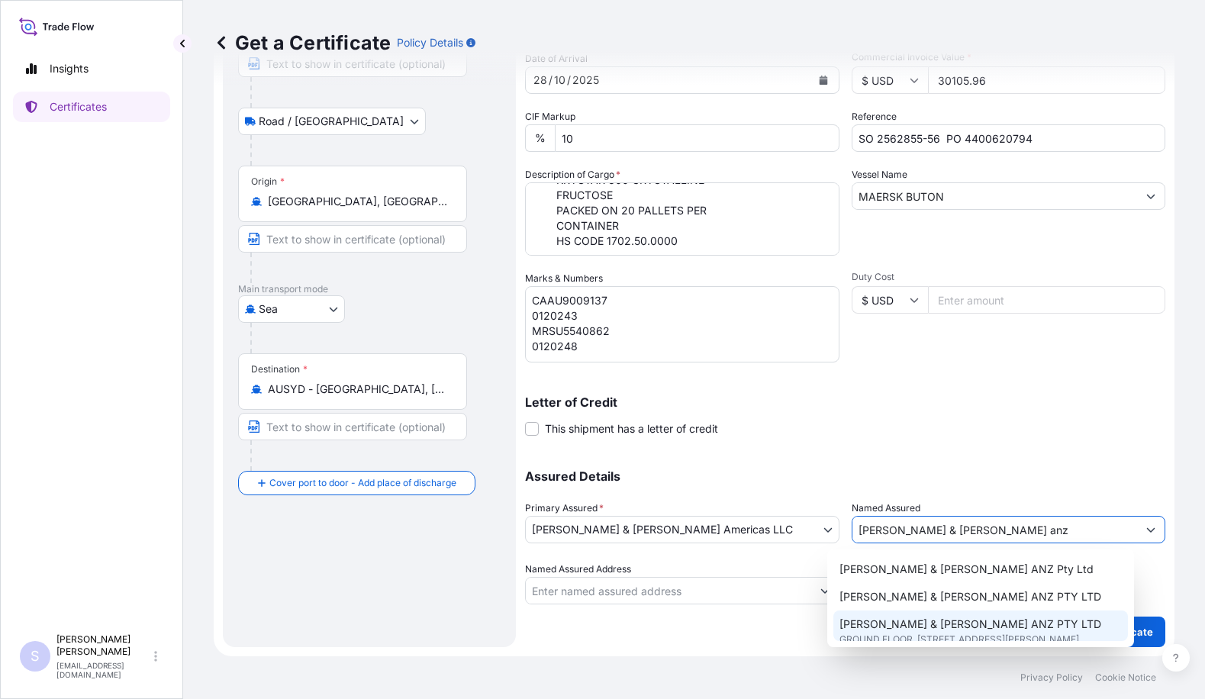
click at [912, 617] on span "[PERSON_NAME] & [PERSON_NAME] ANZ PTY LTD" at bounding box center [970, 624] width 262 height 15
type input "[PERSON_NAME] & [PERSON_NAME] ANZ PTY LTD"
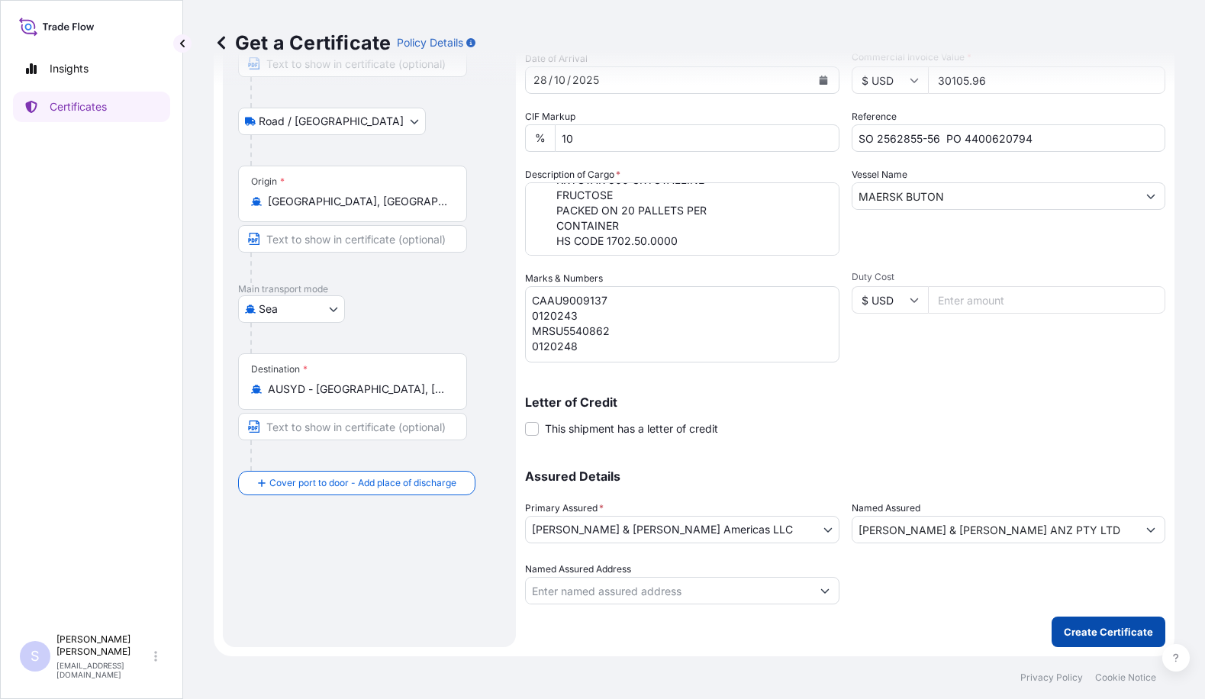
click at [1075, 636] on p "Create Certificate" at bounding box center [1108, 631] width 89 height 15
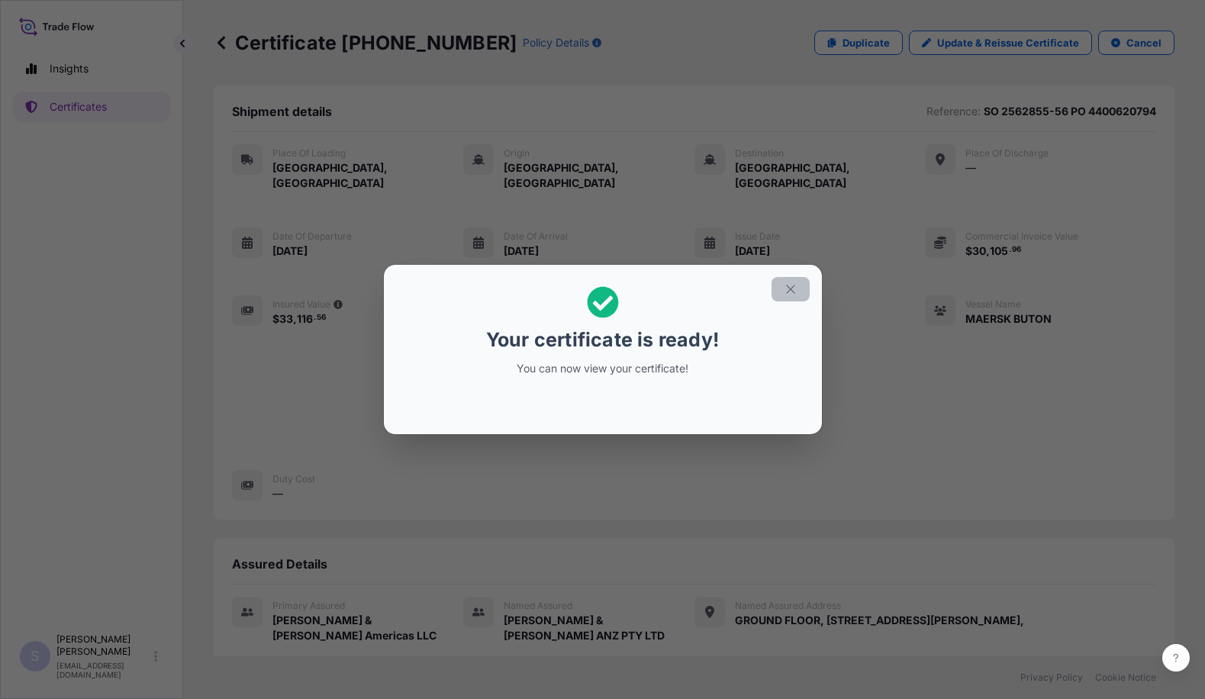
click at [796, 292] on icon "button" at bounding box center [791, 289] width 14 height 14
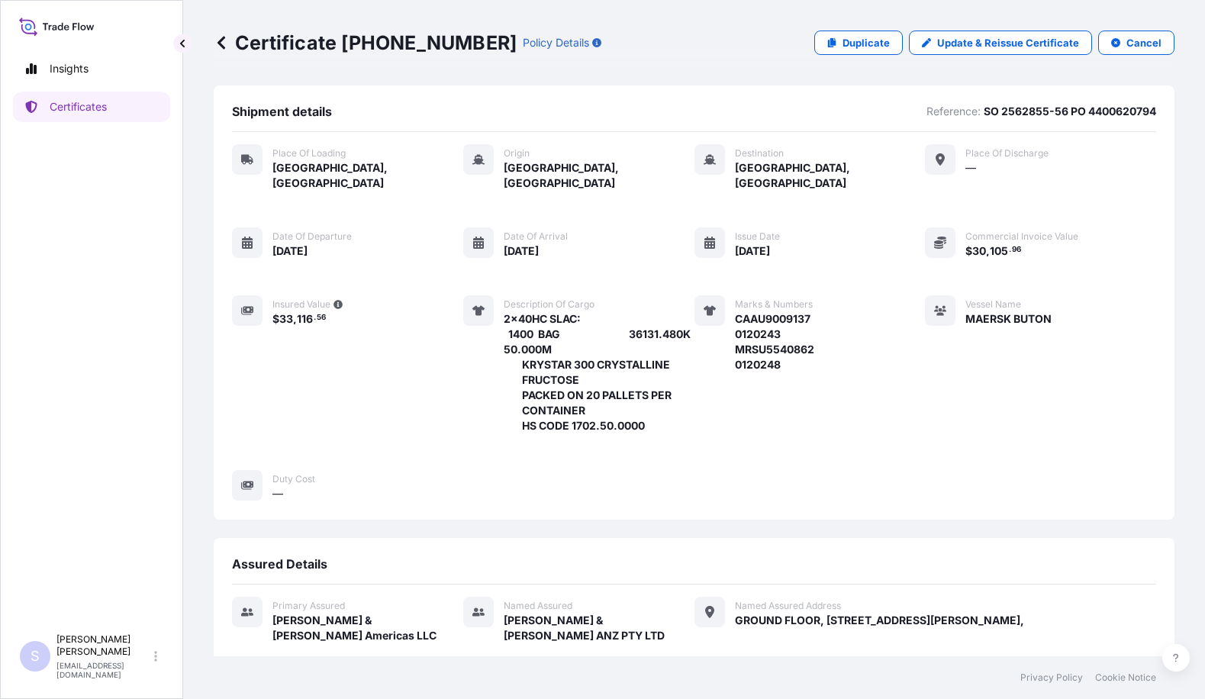
scroll to position [136, 0]
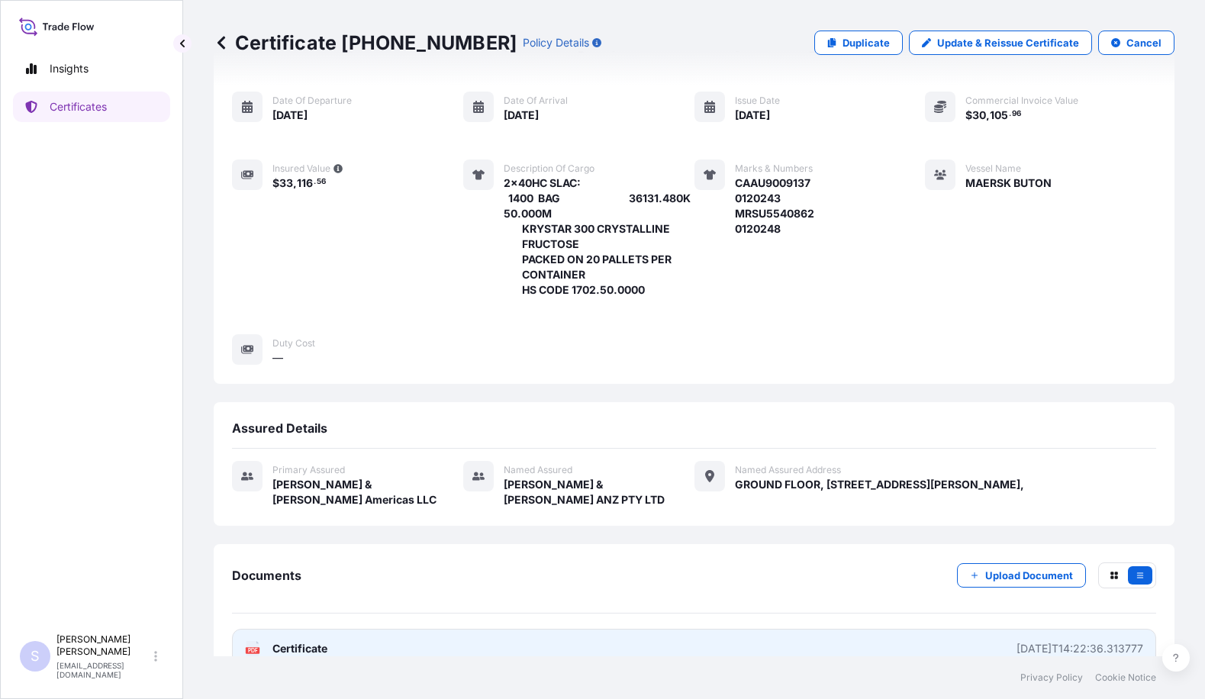
click at [305, 641] on span "Certificate" at bounding box center [299, 648] width 55 height 15
